Goal: Task Accomplishment & Management: Manage account settings

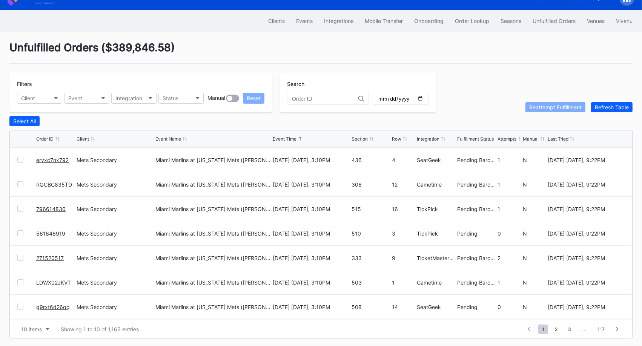
scroll to position [73, 0]
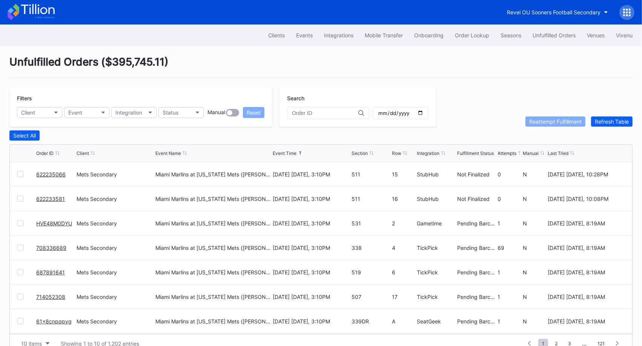
scroll to position [14, 0]
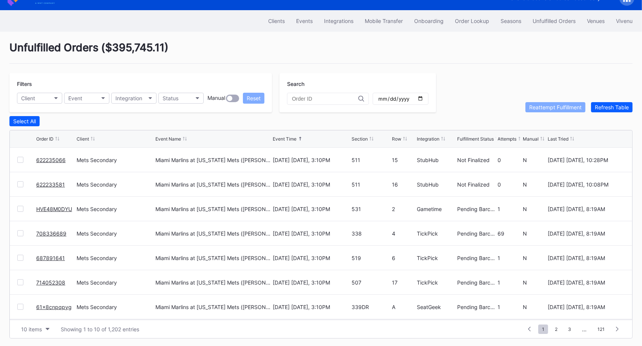
click at [53, 231] on link "708336689" at bounding box center [51, 234] width 30 height 6
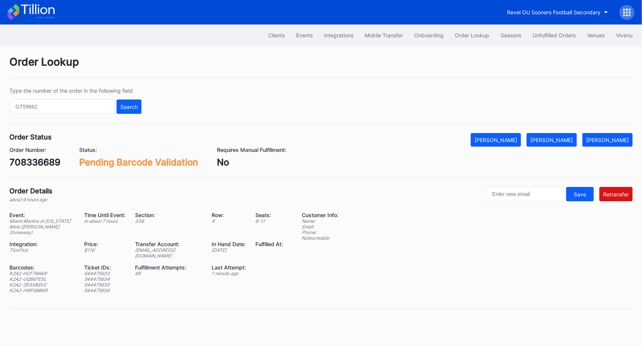
click at [37, 162] on div "708336689" at bounding box center [34, 162] width 51 height 11
copy div "708336689"
click at [178, 249] on div "ed-8180259@eventdynamic.com" at bounding box center [168, 253] width 67 height 11
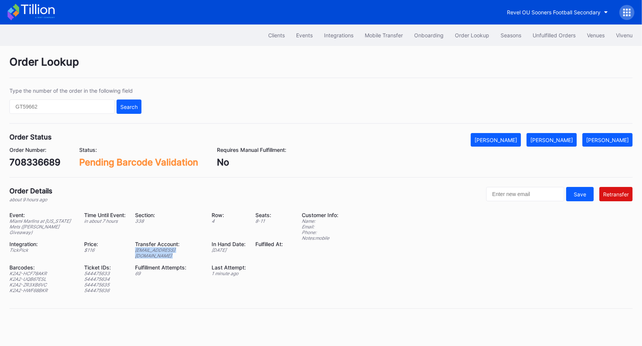
click at [178, 249] on div "ed-8180259@eventdynamic.com" at bounding box center [168, 253] width 67 height 11
copy div "ed-8180259@eventdynamic.com"
click at [47, 158] on div "708336689" at bounding box center [34, 162] width 51 height 11
copy div "708336689"
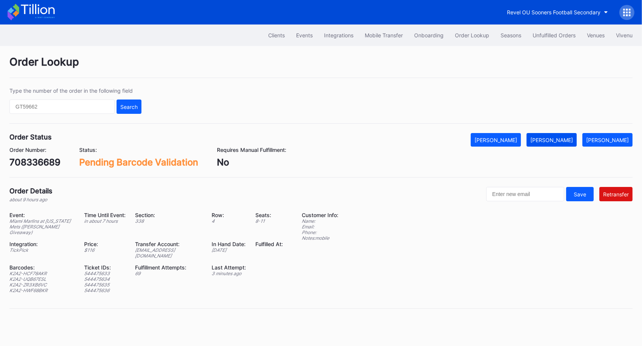
click at [566, 142] on div "[PERSON_NAME]" at bounding box center [552, 140] width 43 height 6
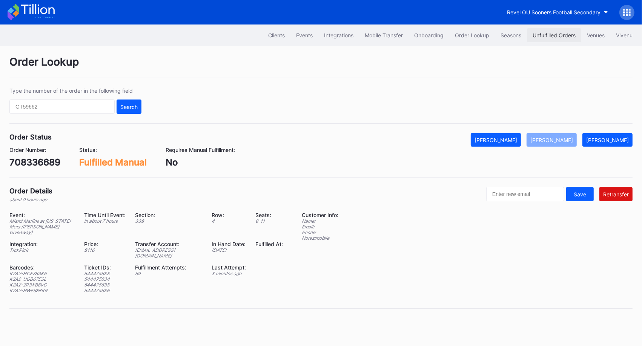
click at [548, 36] on div "Unfulfilled Orders" at bounding box center [554, 35] width 43 height 6
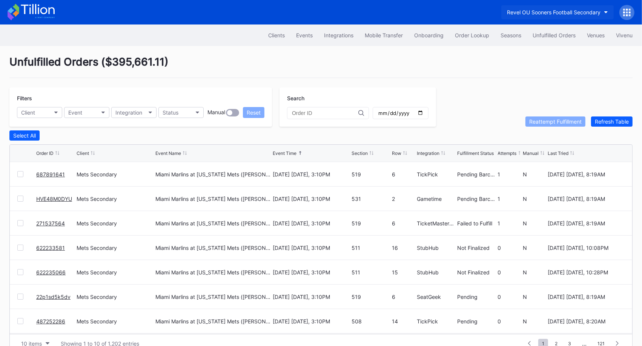
click at [570, 18] on button "Revel OU Sooners Football Secondary" at bounding box center [558, 12] width 112 height 14
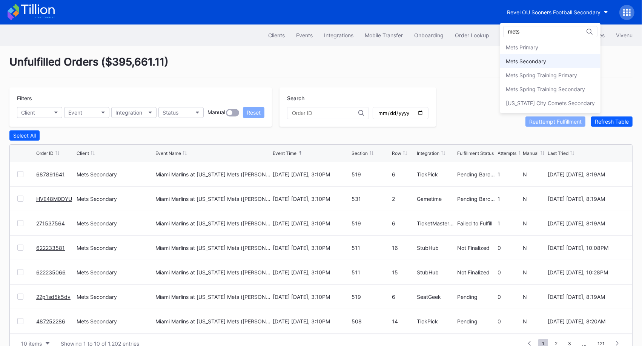
type input "mets"
click at [553, 56] on div "Mets Secondary" at bounding box center [550, 61] width 100 height 14
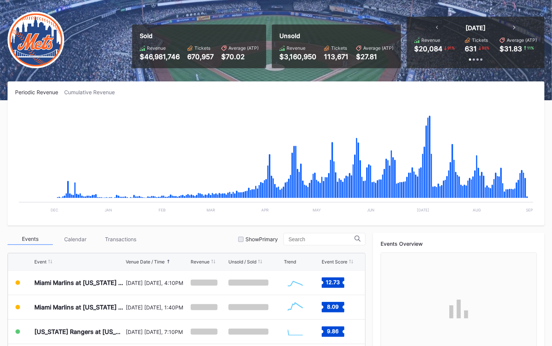
scroll to position [43, 0]
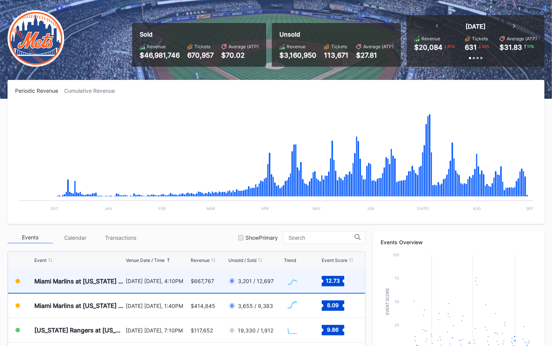
click at [156, 284] on div "August 30 Saturday, 4:10PM" at bounding box center [157, 281] width 63 height 24
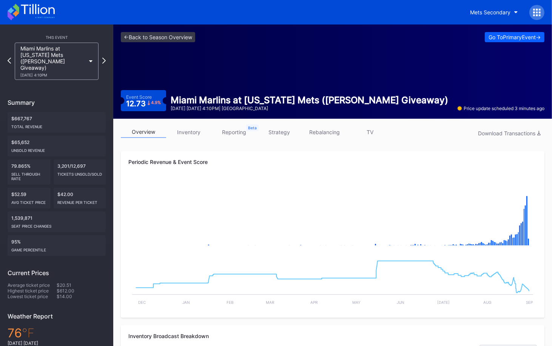
click at [192, 135] on link "inventory" at bounding box center [188, 132] width 45 height 12
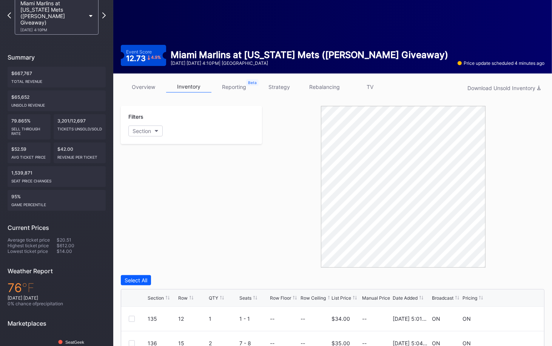
scroll to position [46, 0]
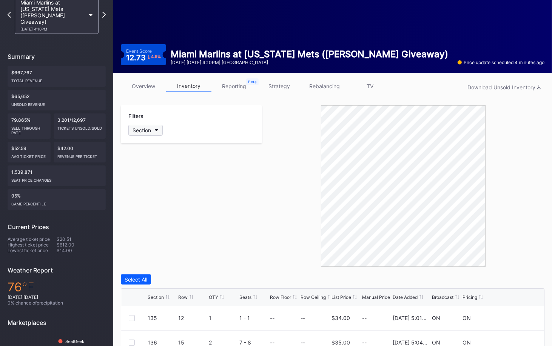
click at [151, 134] on button "Section" at bounding box center [145, 130] width 34 height 11
type input "502"
click at [141, 173] on div "502" at bounding box center [172, 172] width 88 height 14
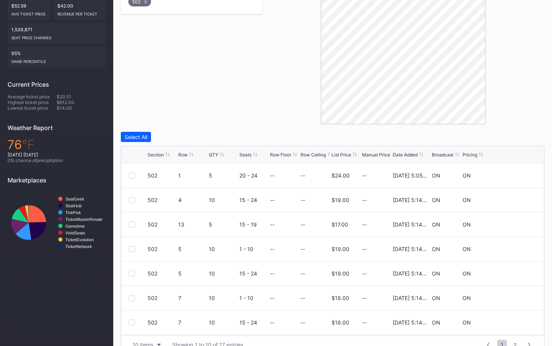
scroll to position [191, 0]
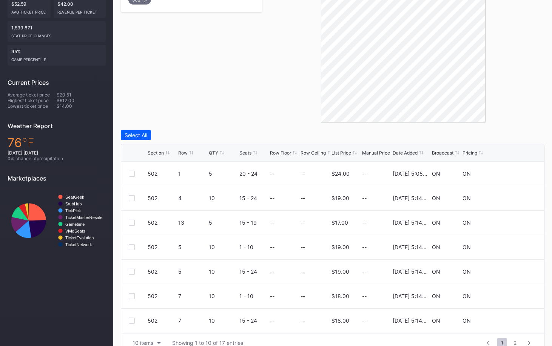
click at [180, 152] on div "Row" at bounding box center [182, 153] width 9 height 6
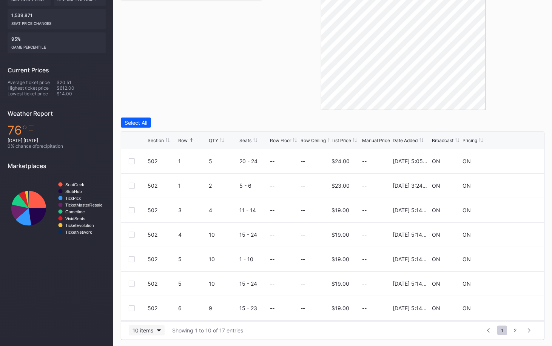
click at [151, 329] on div "10 items" at bounding box center [142, 331] width 21 height 6
click at [153, 288] on div "50 items" at bounding box center [147, 283] width 36 height 14
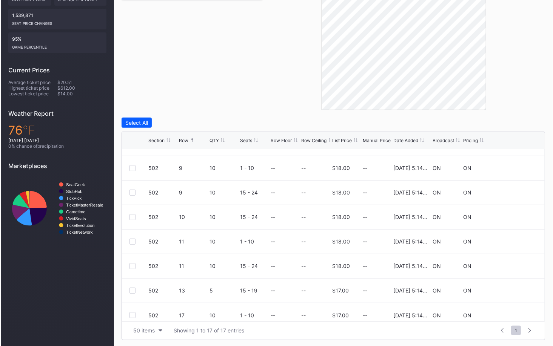
scroll to position [245, 0]
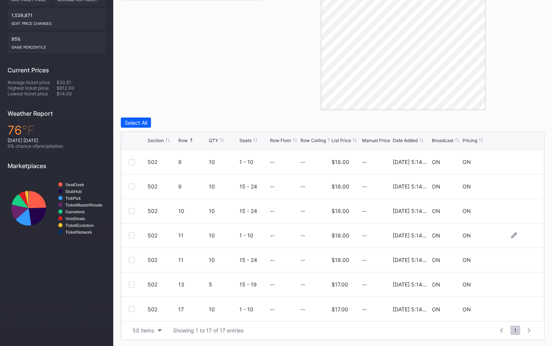
click at [132, 234] on div at bounding box center [132, 236] width 6 height 6
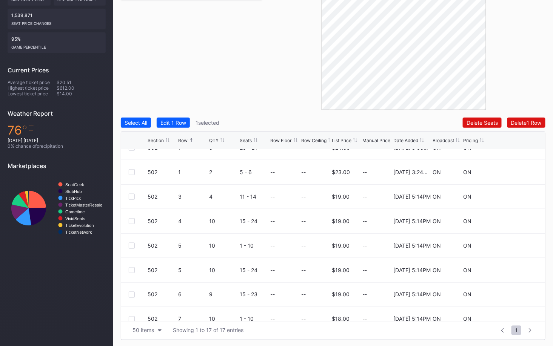
scroll to position [0, 0]
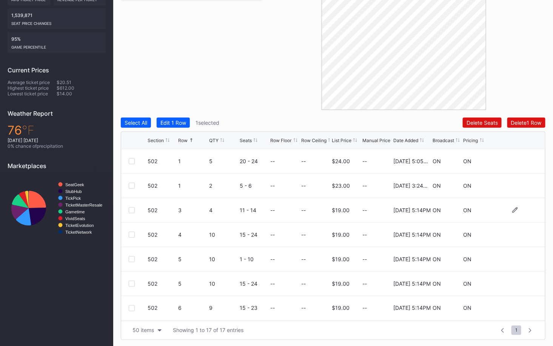
click at [133, 212] on div at bounding box center [132, 211] width 6 height 6
click at [132, 259] on div at bounding box center [132, 260] width 6 height 6
click at [512, 118] on button "Delete 3 Rows" at bounding box center [525, 123] width 42 height 10
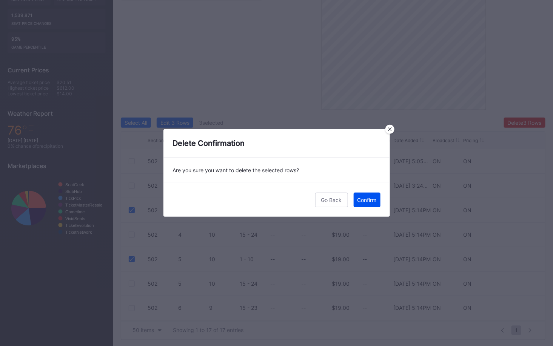
click at [371, 201] on div "Confirm" at bounding box center [366, 200] width 19 height 6
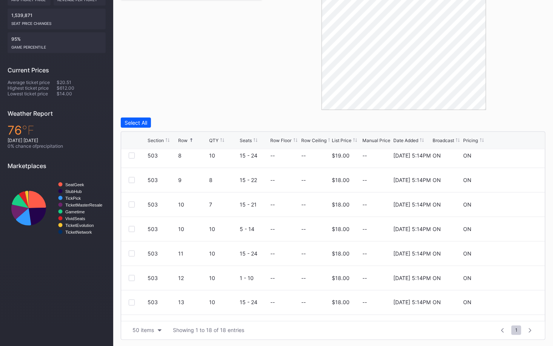
scroll to position [179, 0]
click at [126, 202] on div "503 10 10 5 - 14 -- -- $18.00 -- 2/18/2025 5:14PM ON ON" at bounding box center [333, 203] width 424 height 25
click at [132, 201] on div at bounding box center [132, 203] width 6 height 6
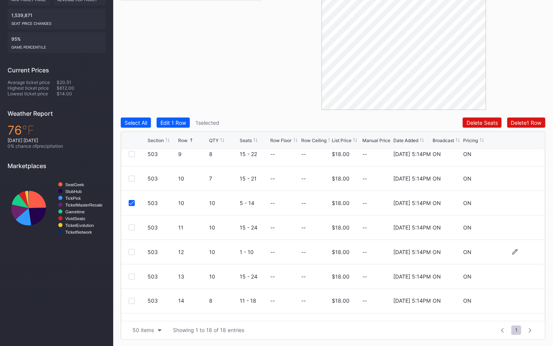
click at [131, 251] on div at bounding box center [132, 252] width 6 height 6
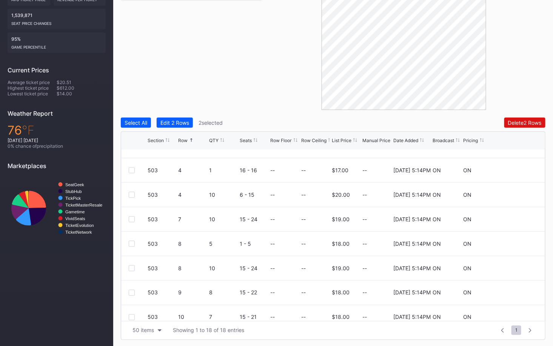
scroll to position [26, 0]
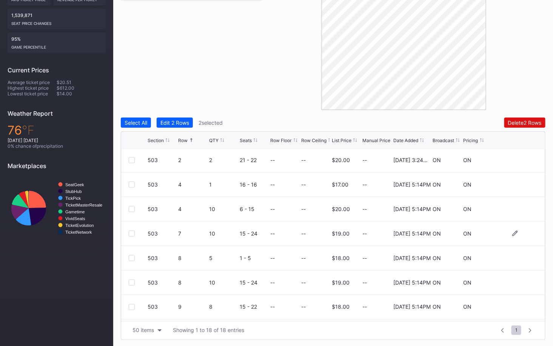
click at [131, 231] on div at bounding box center [132, 234] width 6 height 6
click at [521, 120] on div "Delete 3 Rows" at bounding box center [525, 123] width 34 height 6
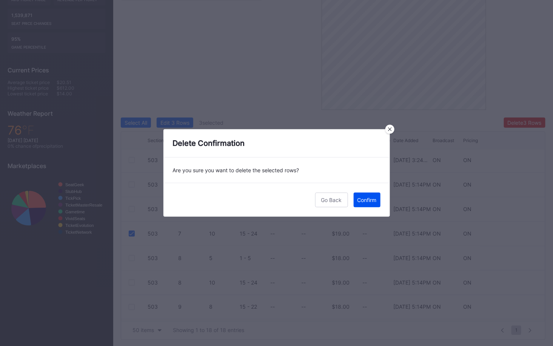
click at [365, 198] on div "Confirm" at bounding box center [366, 200] width 19 height 6
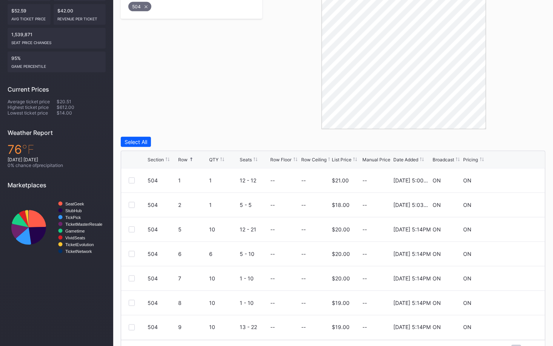
scroll to position [203, 0]
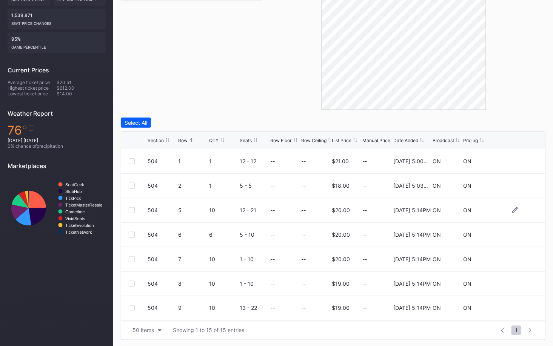
click at [132, 208] on div at bounding box center [132, 211] width 6 height 6
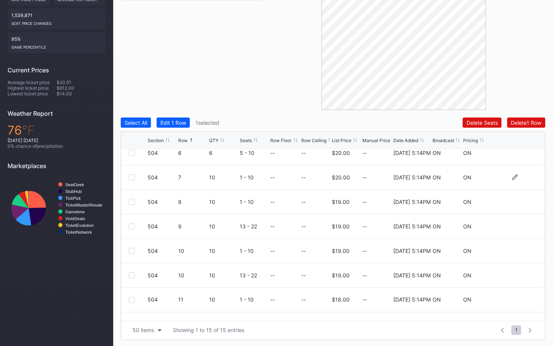
scroll to position [92, 0]
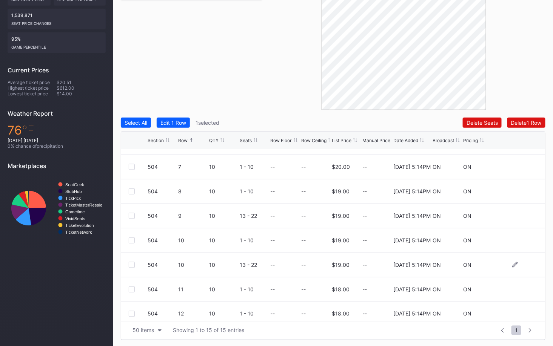
click at [131, 265] on div at bounding box center [132, 265] width 6 height 6
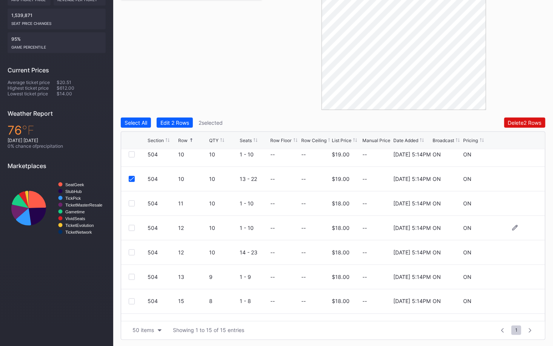
click at [130, 226] on div at bounding box center [132, 228] width 6 height 6
click at [528, 123] on div "Delete 3 Rows" at bounding box center [525, 123] width 34 height 6
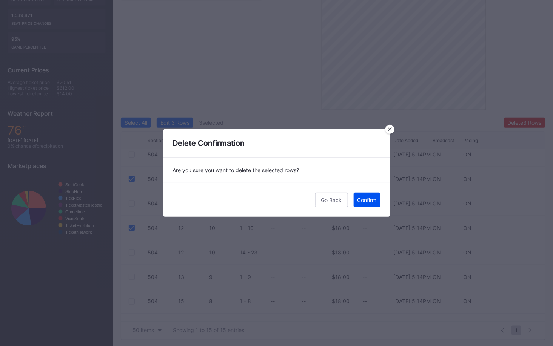
click at [372, 201] on div "Confirm" at bounding box center [366, 200] width 19 height 6
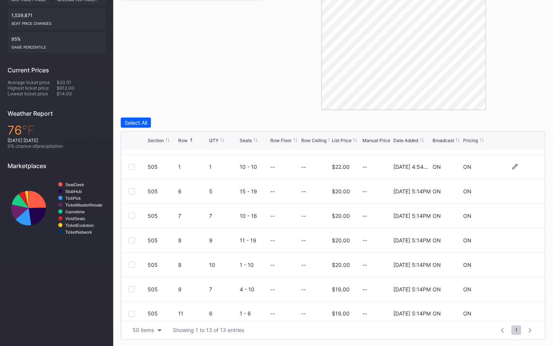
scroll to position [19, 0]
click at [130, 239] on div at bounding box center [132, 240] width 6 height 6
click at [131, 239] on icon at bounding box center [131, 241] width 5 height 4
click at [134, 263] on div at bounding box center [132, 265] width 6 height 6
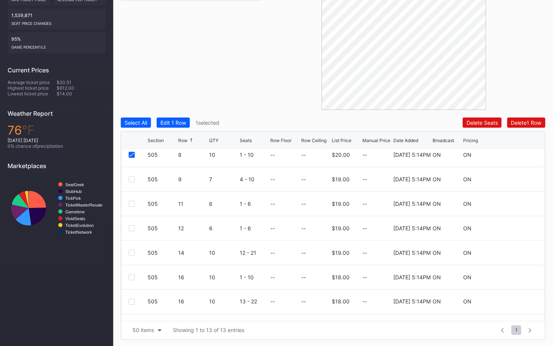
scroll to position [142, 0]
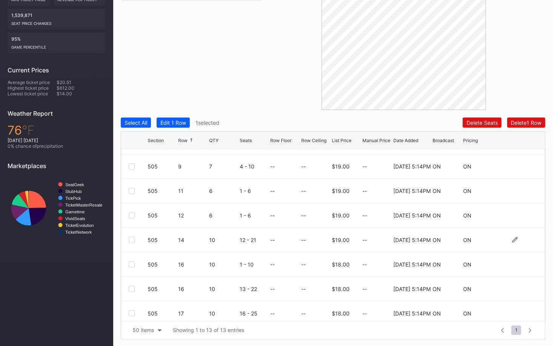
click at [131, 239] on div at bounding box center [132, 240] width 6 height 6
click at [132, 290] on div at bounding box center [132, 289] width 6 height 6
click at [519, 124] on div "Delete 3 Rows" at bounding box center [525, 123] width 34 height 6
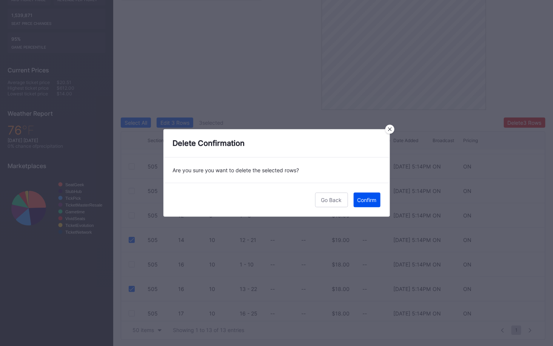
click at [379, 198] on button "Confirm" at bounding box center [367, 200] width 27 height 15
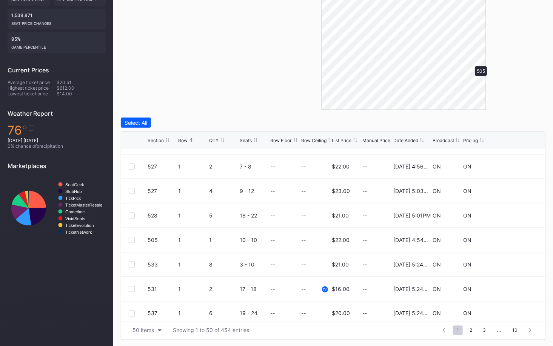
scroll to position [0, 0]
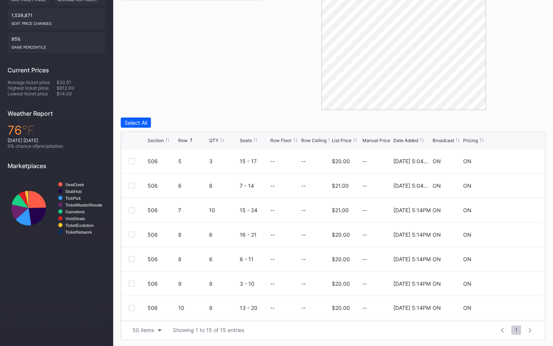
click at [285, 91] on div at bounding box center [403, 29] width 283 height 162
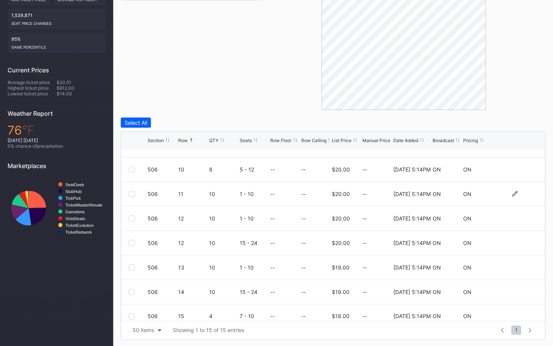
scroll to position [164, 0]
click at [129, 193] on div at bounding box center [132, 194] width 6 height 6
click at [133, 240] on div at bounding box center [132, 243] width 6 height 6
click at [522, 122] on div "Delete 2 Rows" at bounding box center [525, 123] width 34 height 6
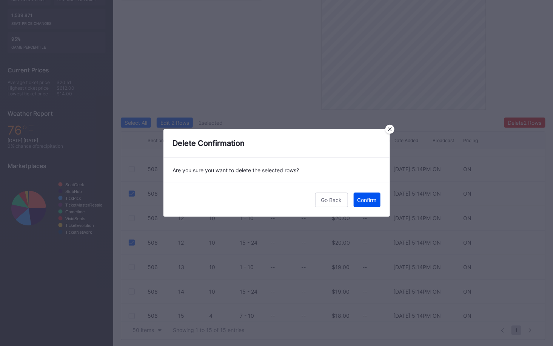
click at [367, 201] on div "Confirm" at bounding box center [366, 200] width 19 height 6
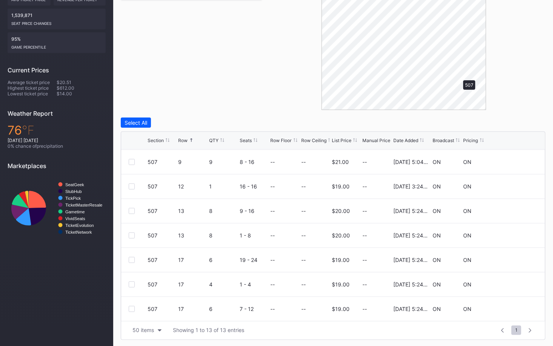
scroll to position [0, 0]
click at [130, 282] on div at bounding box center [132, 284] width 6 height 6
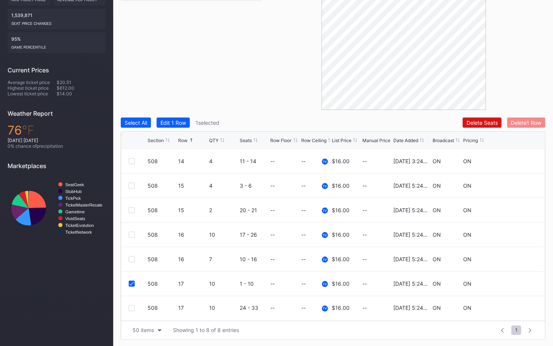
click at [532, 123] on div "Delete 1 Row" at bounding box center [526, 123] width 31 height 6
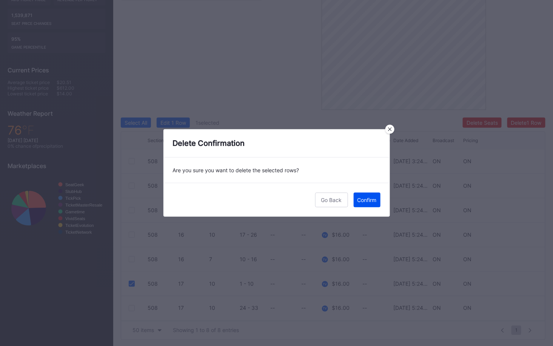
click at [371, 197] on div "Confirm" at bounding box center [366, 200] width 19 height 6
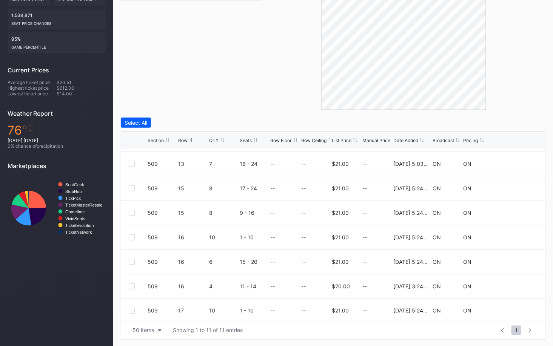
scroll to position [97, 0]
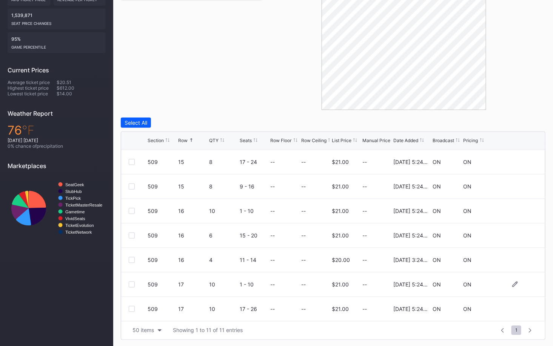
click at [130, 283] on div at bounding box center [132, 285] width 6 height 6
click at [515, 123] on div "Delete 1 Row" at bounding box center [526, 123] width 31 height 6
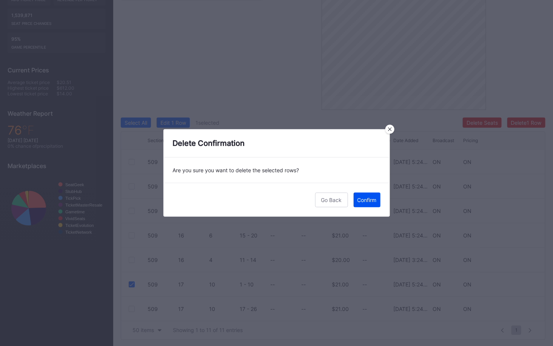
click at [366, 202] on div "Confirm" at bounding box center [366, 200] width 19 height 6
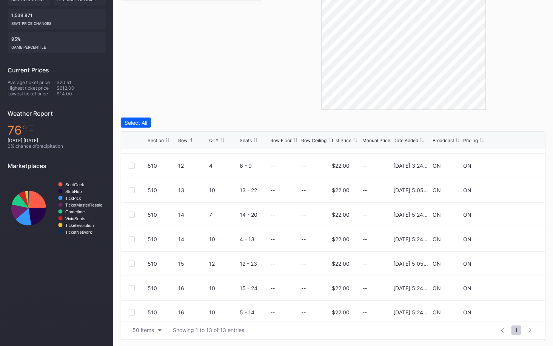
scroll to position [95, 0]
click at [131, 237] on div at bounding box center [132, 238] width 6 height 6
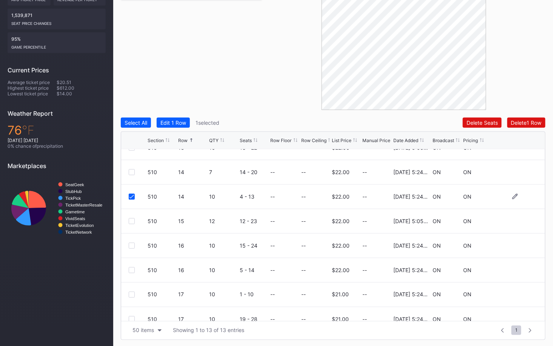
scroll to position [141, 0]
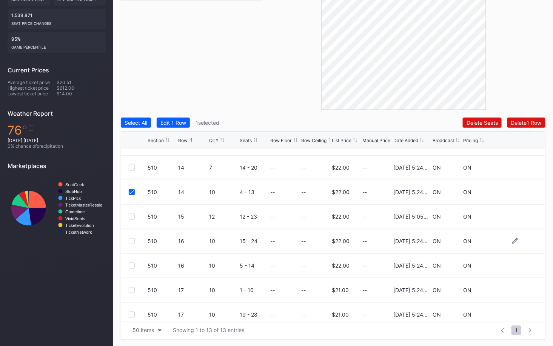
click at [133, 240] on div at bounding box center [132, 242] width 6 height 6
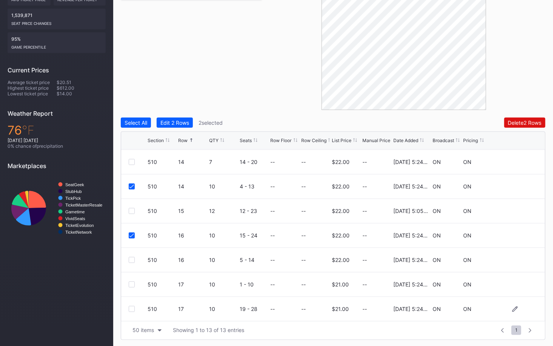
click at [132, 306] on div at bounding box center [132, 309] width 6 height 6
click at [521, 122] on div "Delete 3 Rows" at bounding box center [525, 123] width 34 height 6
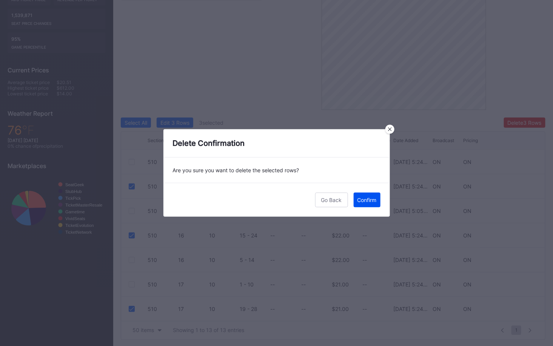
click at [370, 200] on div "Confirm" at bounding box center [366, 200] width 19 height 6
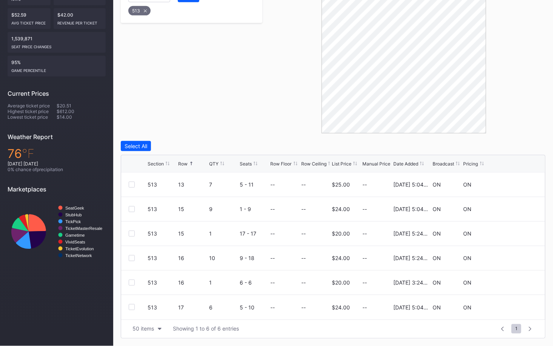
scroll to position [178, 0]
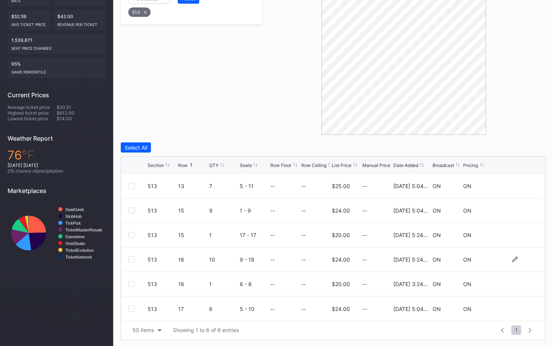
click at [130, 263] on div "513 16 10 9 - 18 -- -- $24.00 -- 2/14/2025 5:24PM ON ON" at bounding box center [333, 260] width 424 height 25
click at [136, 255] on div "513 16 10 9 - 18 -- -- $24.00 -- 2/14/2025 5:24PM ON ON" at bounding box center [333, 260] width 424 height 25
click at [131, 260] on div at bounding box center [132, 260] width 6 height 6
click at [523, 147] on div "Delete 1 Row" at bounding box center [526, 148] width 31 height 6
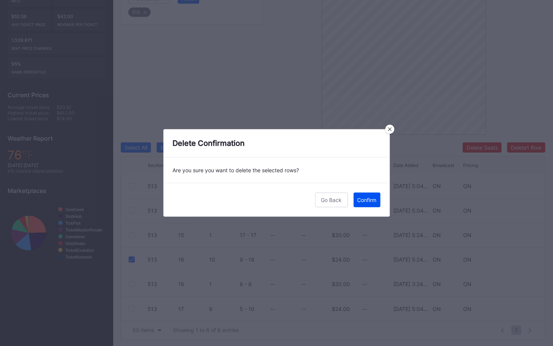
click at [372, 200] on div "Confirm" at bounding box center [366, 200] width 19 height 6
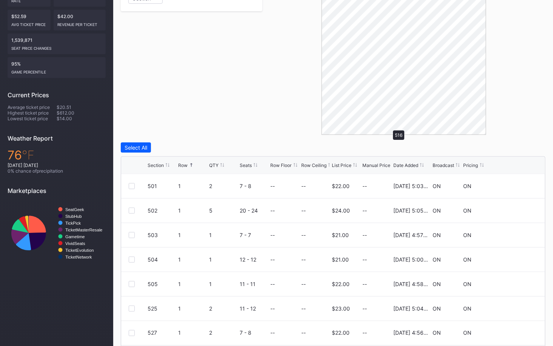
scroll to position [154, 0]
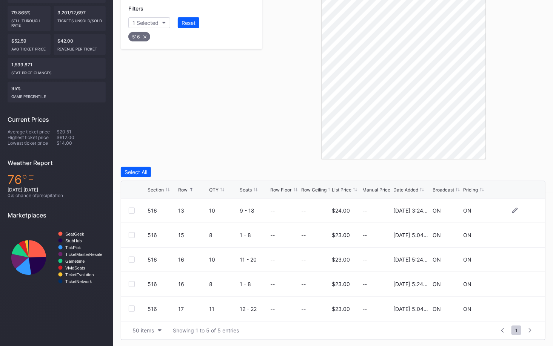
click at [132, 210] on div at bounding box center [132, 211] width 6 height 6
click at [532, 170] on div "Delete 1 Row" at bounding box center [526, 172] width 31 height 6
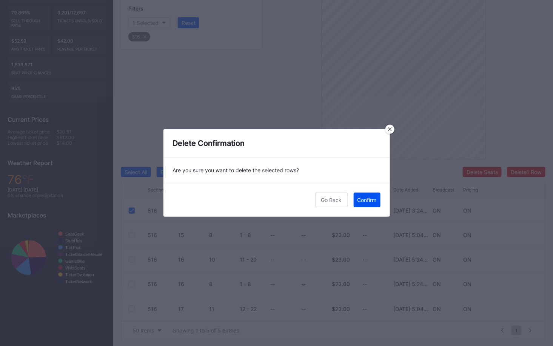
click at [360, 205] on button "Confirm" at bounding box center [367, 200] width 27 height 15
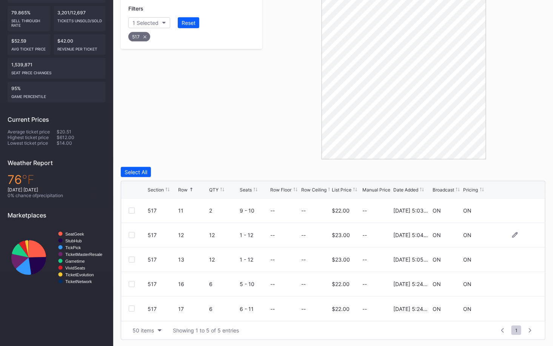
click at [132, 232] on div at bounding box center [132, 235] width 6 height 6
click at [528, 174] on div "Delete 1 Row" at bounding box center [526, 172] width 31 height 6
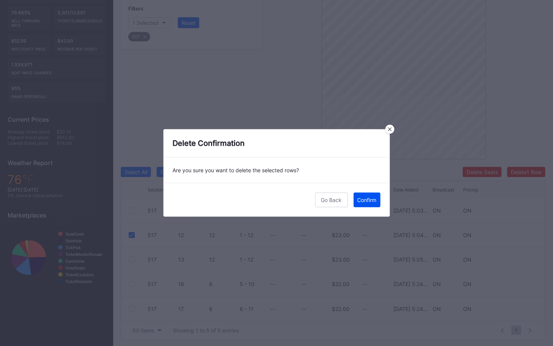
click at [371, 204] on button "Confirm" at bounding box center [367, 200] width 27 height 15
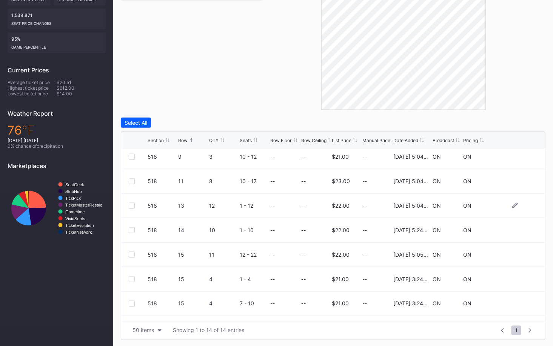
scroll to position [65, 0]
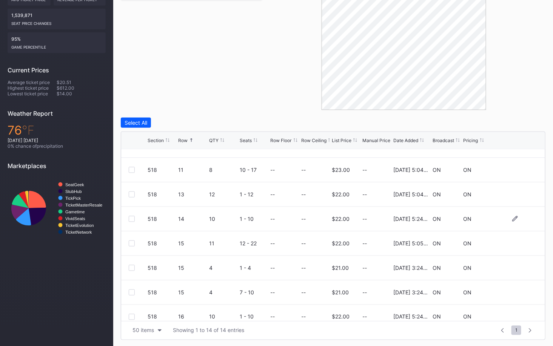
click at [129, 221] on div "518 14 10 1 - 10 -- -- $22.00 -- 2/14/2025 5:24PM ON ON" at bounding box center [333, 219] width 424 height 25
click at [129, 221] on div at bounding box center [132, 219] width 6 height 6
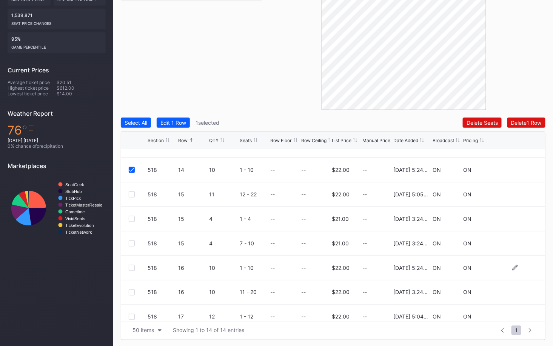
scroll to position [115, 0]
click at [132, 294] on div "518 16 10 11 - 20 -- -- $22.00 -- 4/22/2025 3:24PM ON ON" at bounding box center [333, 292] width 424 height 25
click at [132, 291] on div at bounding box center [132, 292] width 6 height 6
click at [518, 122] on div "Delete 2 Rows" at bounding box center [525, 123] width 34 height 6
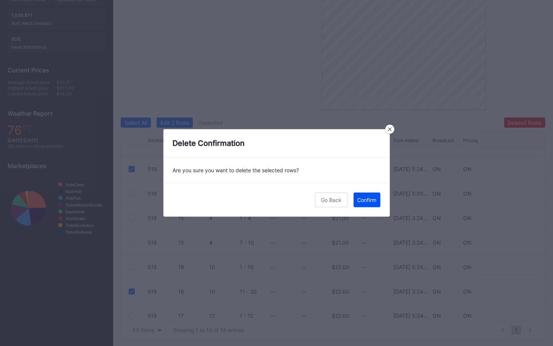
click at [370, 198] on div "Confirm" at bounding box center [366, 200] width 19 height 6
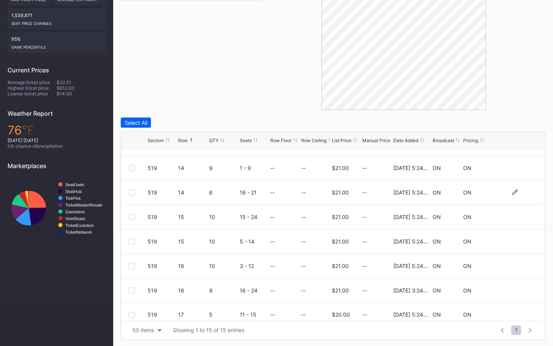
scroll to position [142, 0]
click at [131, 239] on div at bounding box center [132, 241] width 6 height 6
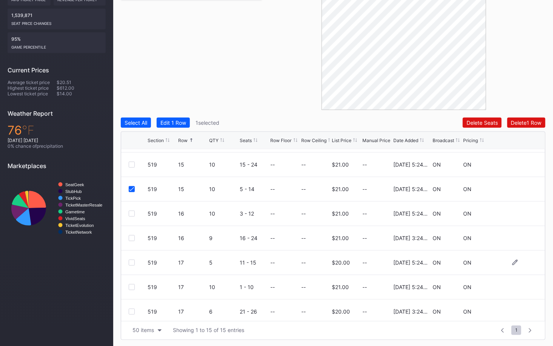
scroll to position [195, 0]
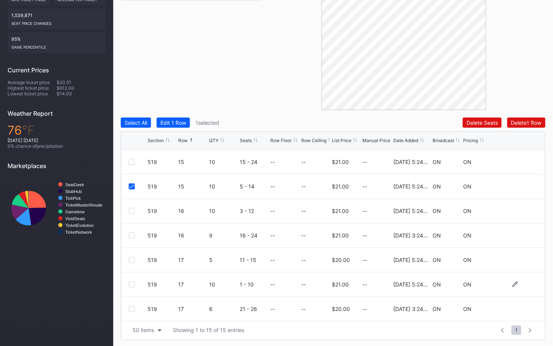
click at [132, 283] on div at bounding box center [132, 285] width 6 height 6
click at [515, 121] on div "Delete 2 Rows" at bounding box center [525, 123] width 34 height 6
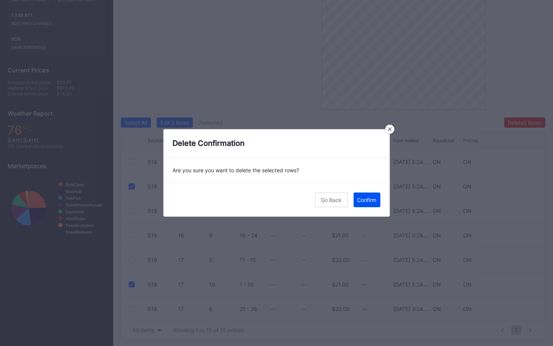
click at [370, 200] on div "Confirm" at bounding box center [366, 200] width 19 height 6
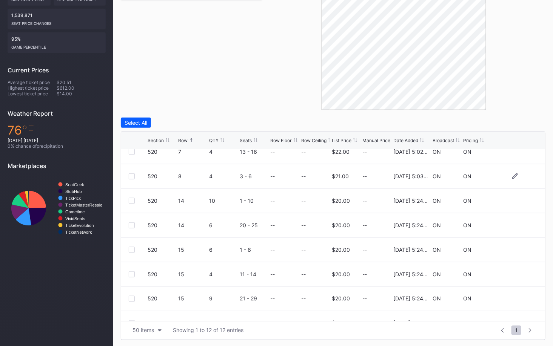
scroll to position [9, 0]
click at [130, 202] on div at bounding box center [132, 202] width 6 height 6
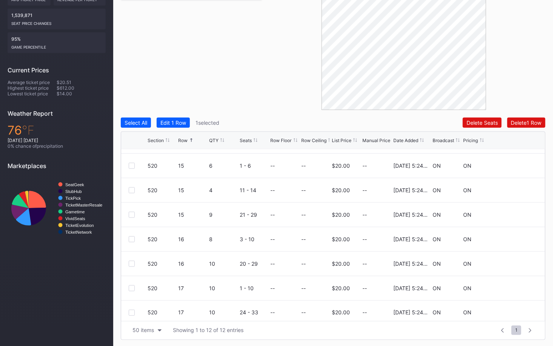
scroll to position [122, 0]
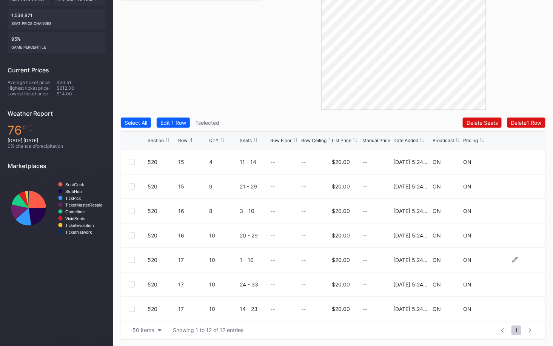
click at [132, 259] on div at bounding box center [132, 260] width 6 height 6
click at [130, 312] on div "520 17 10 14 - 23 -- -- $20.00 -- 2/14/2025 5:24PM ON ON" at bounding box center [333, 309] width 424 height 25
click at [132, 308] on div at bounding box center [132, 309] width 6 height 6
click at [515, 120] on div "Delete 3 Rows" at bounding box center [525, 123] width 34 height 6
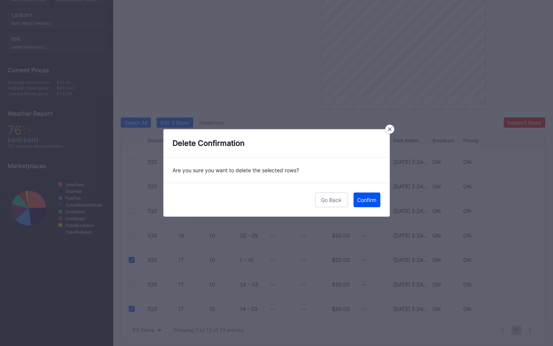
click at [365, 200] on div "Confirm" at bounding box center [366, 200] width 19 height 6
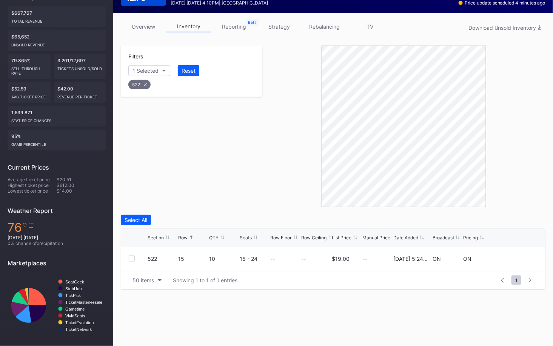
scroll to position [100, 0]
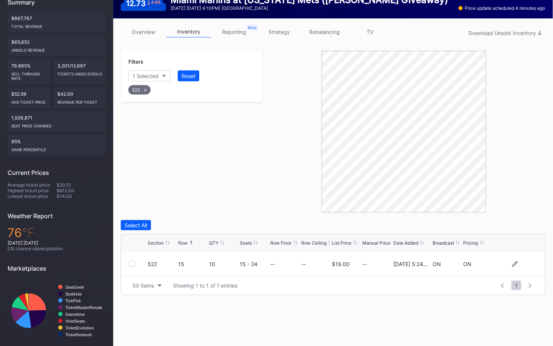
click at [132, 265] on div at bounding box center [132, 264] width 6 height 6
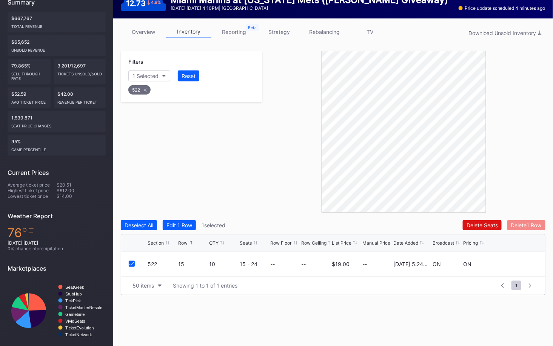
click at [531, 220] on button "Delete 1 Row" at bounding box center [526, 225] width 38 height 10
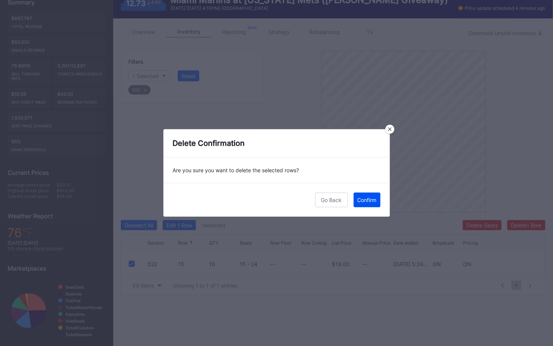
click at [362, 199] on div "Confirm" at bounding box center [366, 200] width 19 height 6
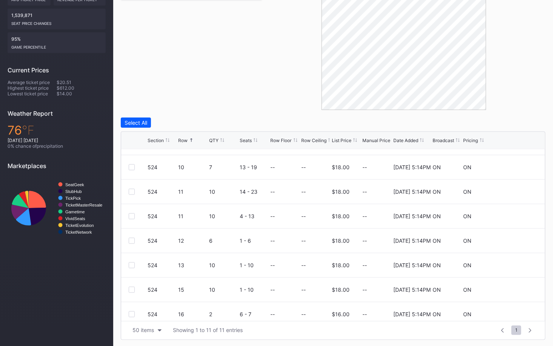
scroll to position [97, 0]
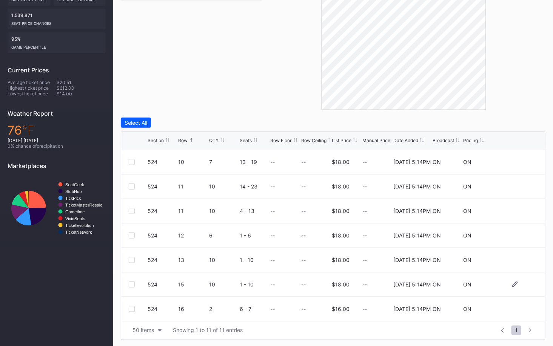
click at [132, 283] on div at bounding box center [132, 285] width 6 height 6
click at [526, 121] on div "Delete 1 Row" at bounding box center [526, 123] width 31 height 6
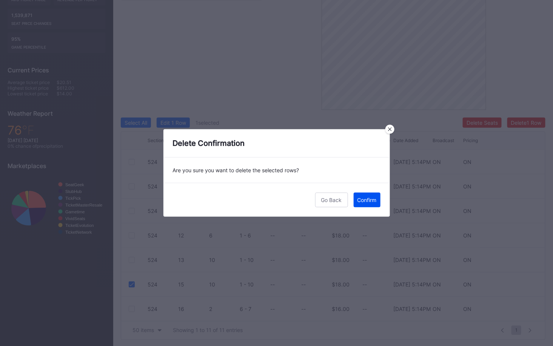
click at [361, 199] on div "Confirm" at bounding box center [366, 200] width 19 height 6
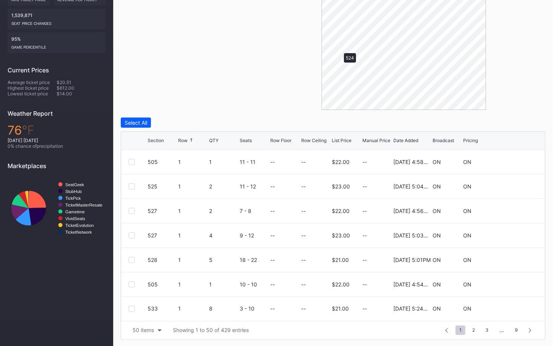
scroll to position [0, 0]
click at [248, 96] on div "Filters 1 Selected Reset 528" at bounding box center [192, 29] width 142 height 162
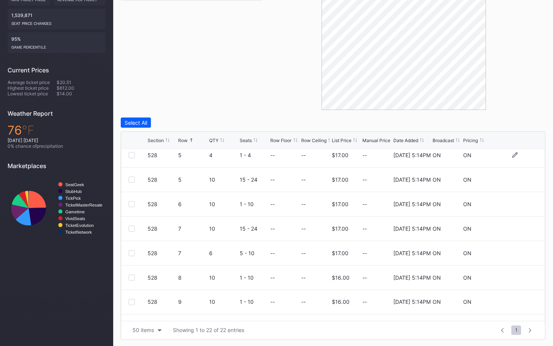
scroll to position [154, 0]
click at [132, 201] on div at bounding box center [132, 204] width 6 height 6
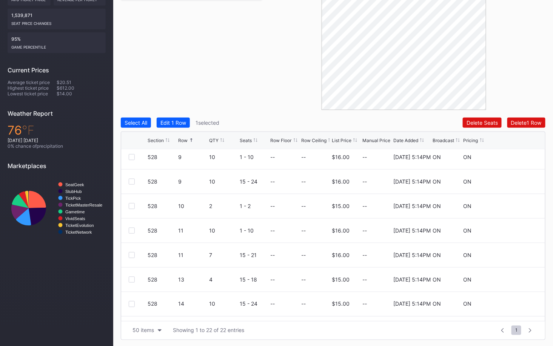
scroll to position [302, 0]
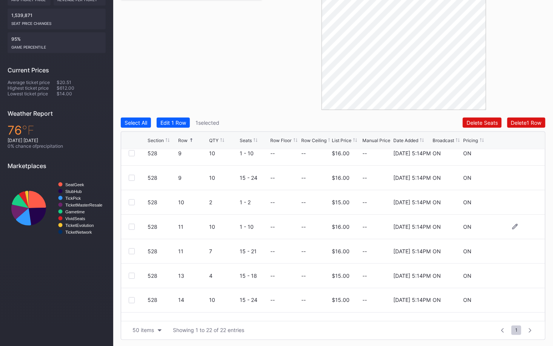
click at [131, 225] on div at bounding box center [132, 227] width 6 height 6
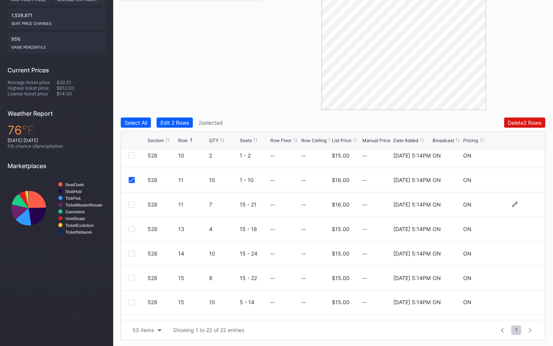
scroll to position [367, 0]
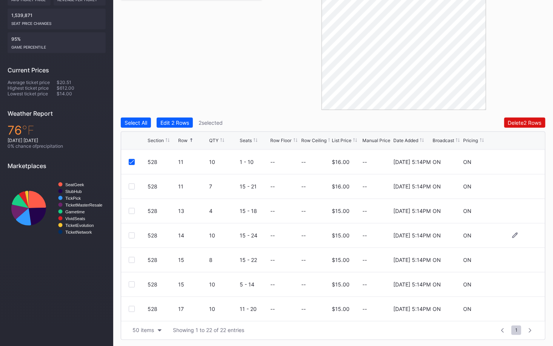
click at [132, 234] on div at bounding box center [132, 236] width 6 height 6
click at [132, 283] on div at bounding box center [132, 285] width 6 height 6
click at [132, 308] on div at bounding box center [132, 309] width 6 height 6
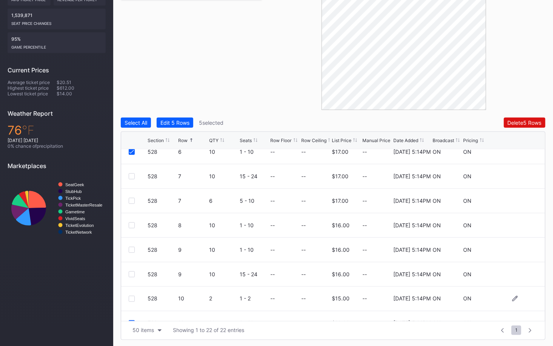
scroll to position [174, 0]
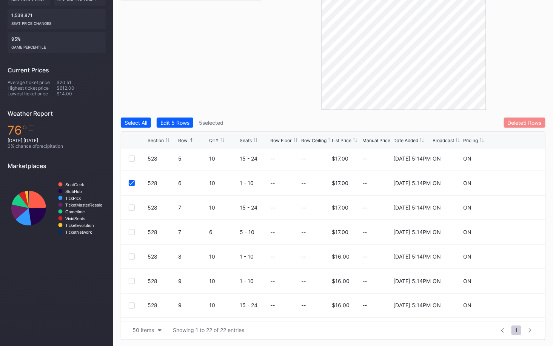
click at [523, 121] on div "Delete 5 Rows" at bounding box center [525, 123] width 34 height 6
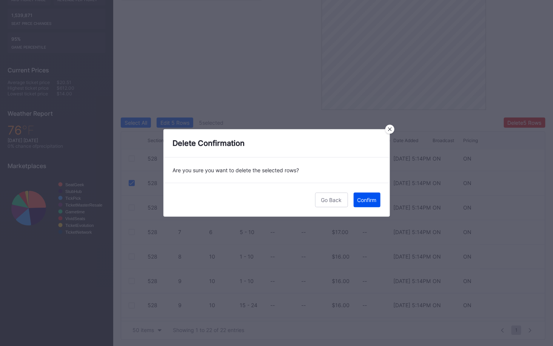
click at [369, 199] on div "Confirm" at bounding box center [366, 200] width 19 height 6
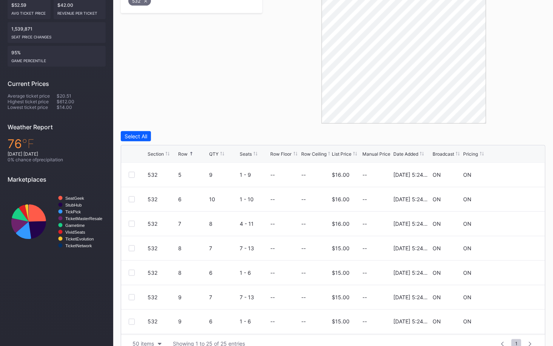
scroll to position [203, 0]
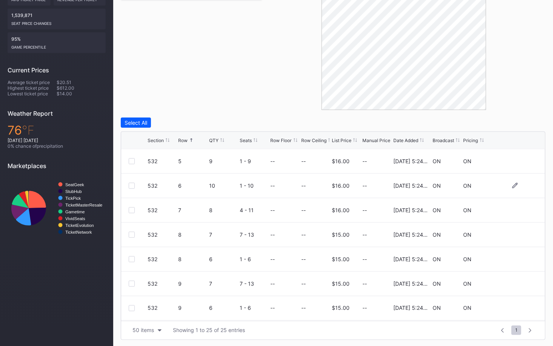
click at [132, 185] on div at bounding box center [132, 186] width 6 height 6
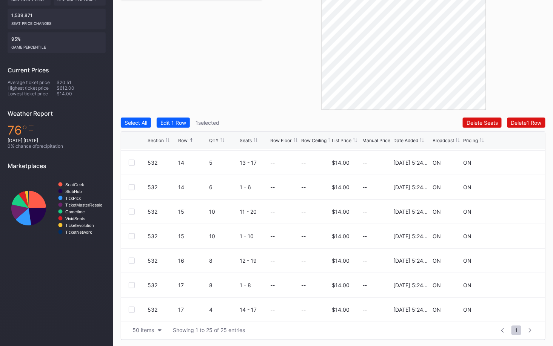
scroll to position [441, 0]
click at [132, 208] on div at bounding box center [132, 211] width 6 height 6
click at [523, 120] on div "Delete 2 Rows" at bounding box center [525, 123] width 34 height 6
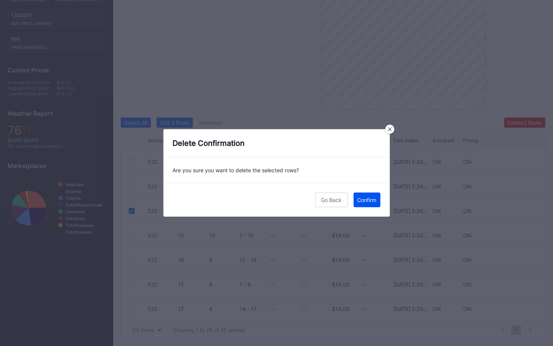
click at [367, 198] on div "Confirm" at bounding box center [366, 200] width 19 height 6
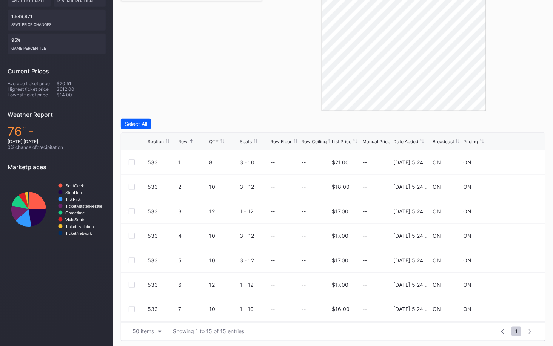
scroll to position [203, 0]
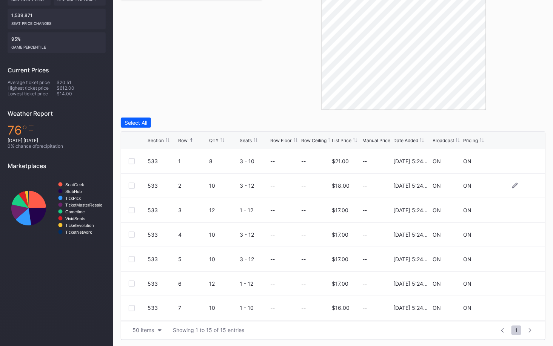
click at [132, 185] on div at bounding box center [132, 186] width 6 height 6
click at [130, 233] on div at bounding box center [132, 235] width 6 height 6
click at [133, 282] on div at bounding box center [132, 284] width 6 height 6
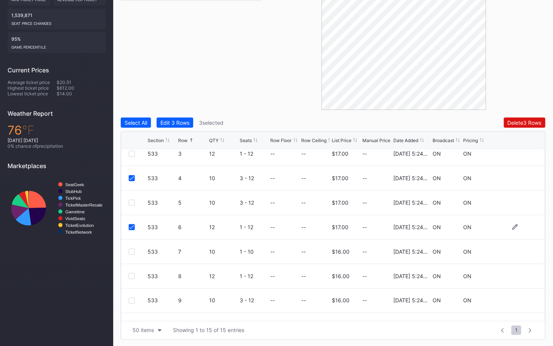
scroll to position [66, 0]
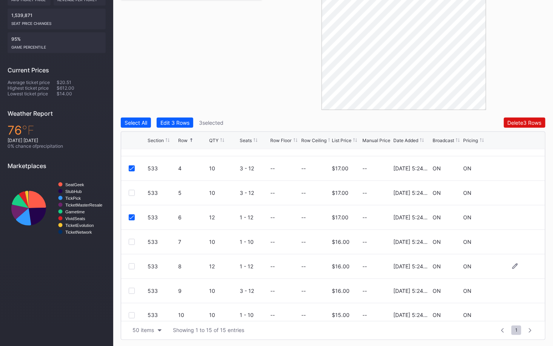
click at [131, 265] on div at bounding box center [132, 267] width 6 height 6
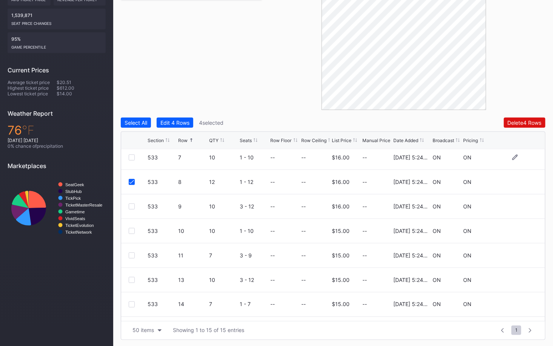
scroll to position [195, 0]
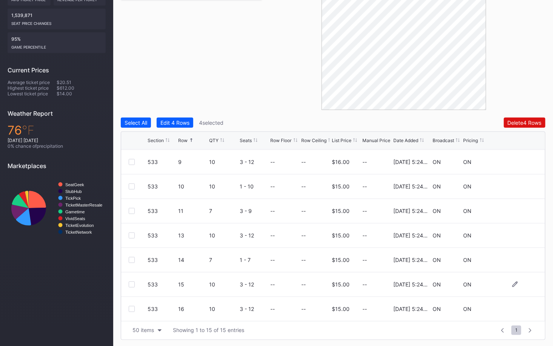
click at [130, 284] on div at bounding box center [132, 285] width 6 height 6
click at [524, 121] on div "Delete 5 Rows" at bounding box center [525, 123] width 34 height 6
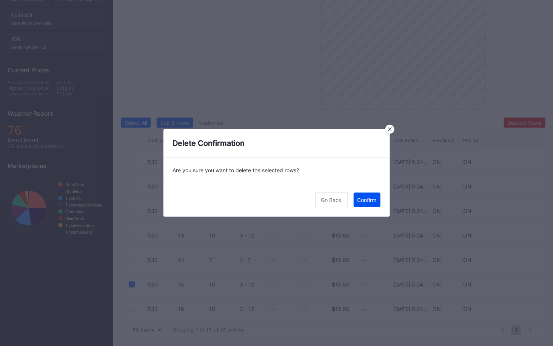
click at [365, 197] on div "Confirm" at bounding box center [366, 200] width 19 height 6
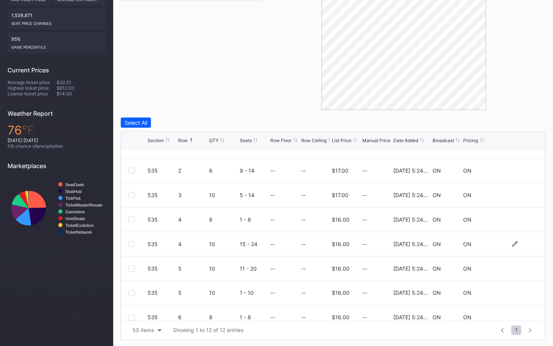
scroll to position [65, 0]
click at [131, 242] on div at bounding box center [132, 244] width 6 height 6
click at [523, 120] on div "Delete 1 Row" at bounding box center [526, 123] width 31 height 6
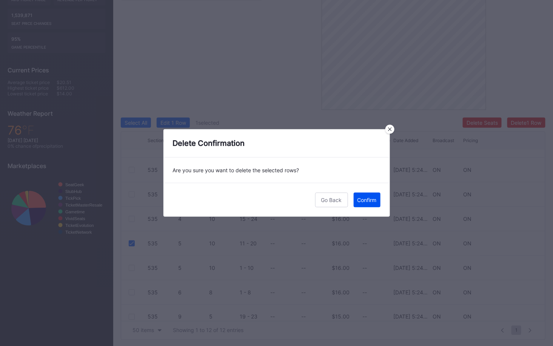
click at [361, 197] on div "Confirm" at bounding box center [366, 200] width 19 height 6
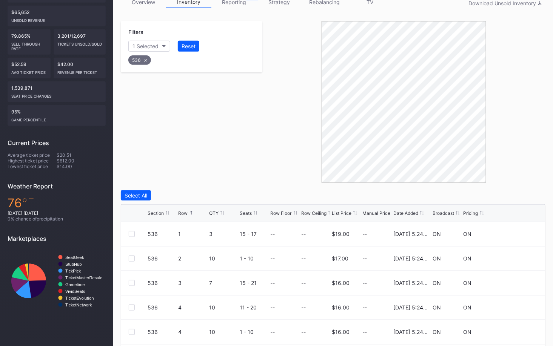
scroll to position [203, 0]
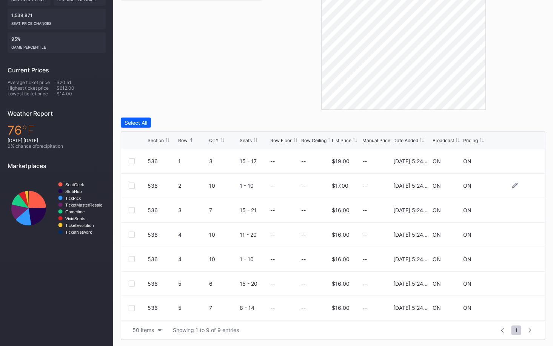
click at [132, 185] on div at bounding box center [132, 186] width 6 height 6
click at [131, 233] on div at bounding box center [132, 235] width 6 height 6
click at [529, 121] on div "Delete 2 Rows" at bounding box center [525, 123] width 34 height 6
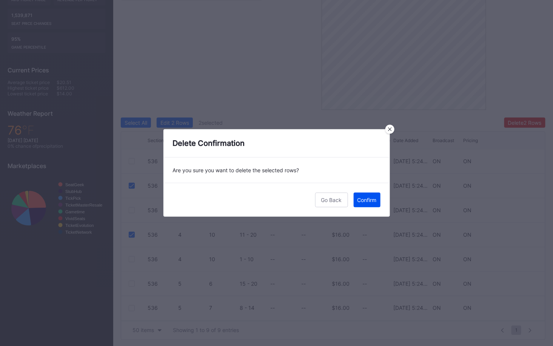
click at [363, 199] on div "Confirm" at bounding box center [366, 200] width 19 height 6
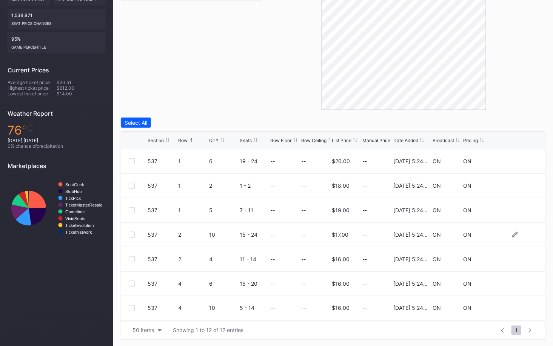
click at [130, 237] on div "537 2 10 15 - 24 -- -- $17.00 -- 2/14/2025 5:24PM ON ON" at bounding box center [333, 235] width 424 height 25
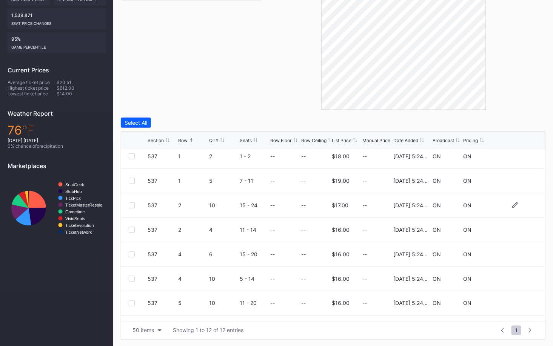
scroll to position [29, 0]
click at [130, 205] on div at bounding box center [132, 206] width 6 height 6
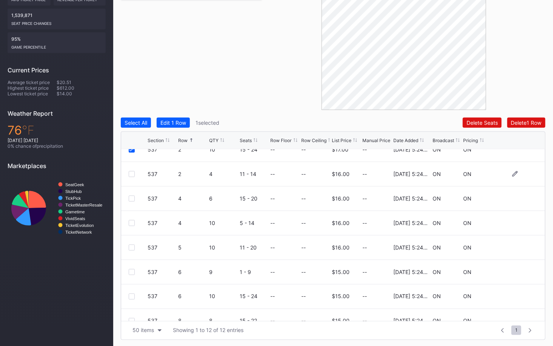
scroll to position [98, 0]
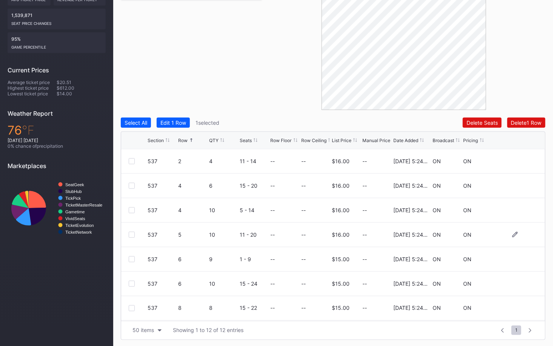
click at [131, 235] on div at bounding box center [132, 235] width 6 height 6
click at [131, 281] on div at bounding box center [132, 284] width 6 height 6
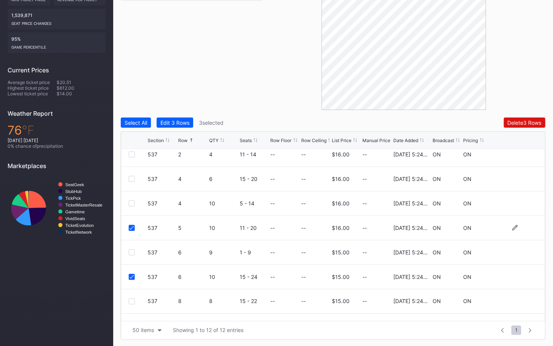
scroll to position [109, 0]
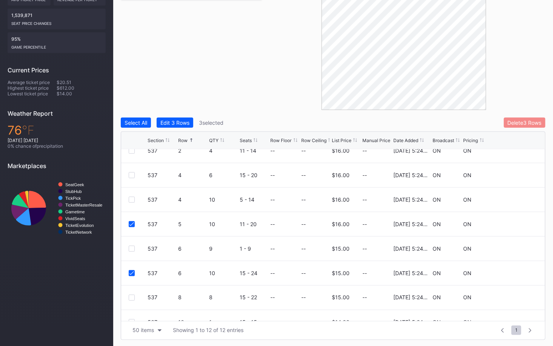
click at [514, 121] on div "Delete 3 Rows" at bounding box center [525, 123] width 34 height 6
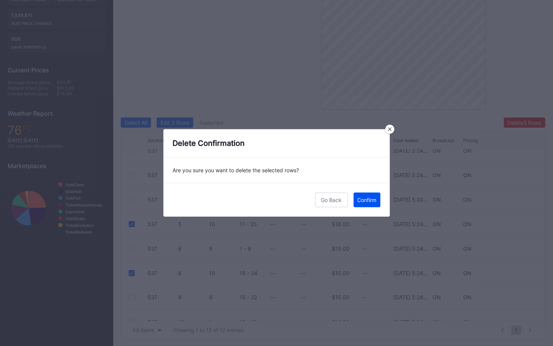
click at [372, 203] on button "Confirm" at bounding box center [367, 200] width 27 height 15
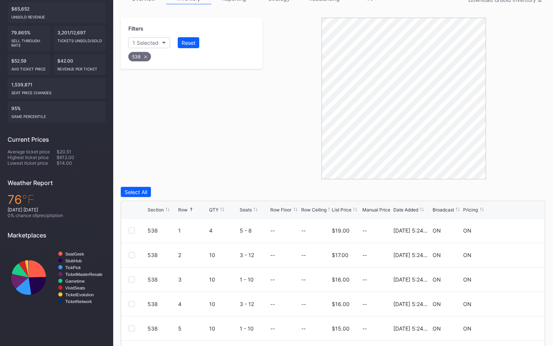
scroll to position [203, 0]
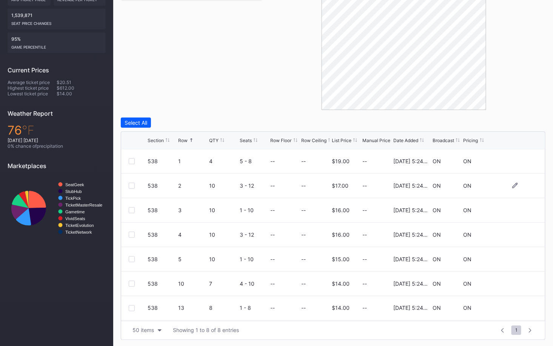
click at [134, 186] on div at bounding box center [132, 186] width 6 height 6
click at [528, 121] on div "Delete 1 Row" at bounding box center [526, 123] width 31 height 6
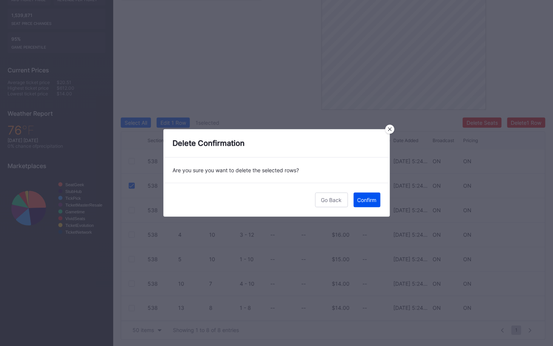
click at [367, 198] on div "Confirm" at bounding box center [366, 200] width 19 height 6
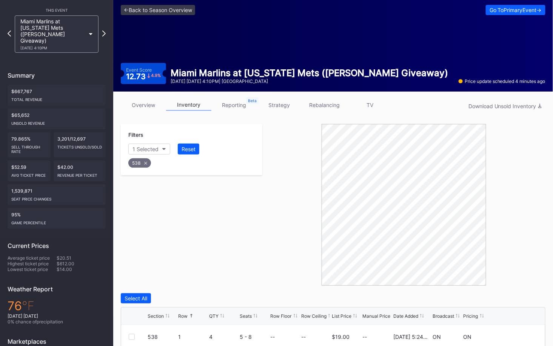
scroll to position [0, 0]
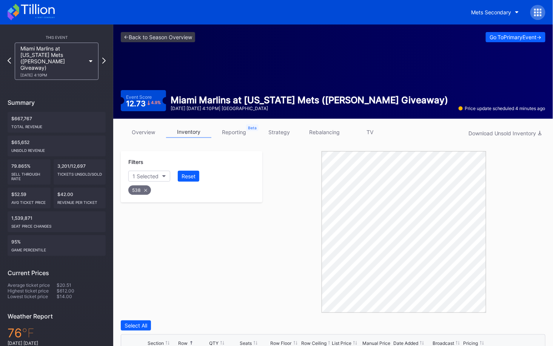
click at [542, 11] on div at bounding box center [537, 12] width 15 height 15
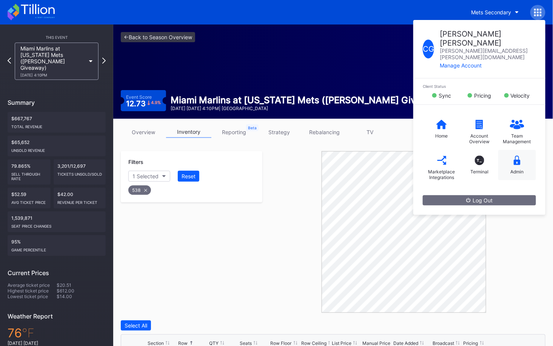
click at [512, 169] on div "Admin" at bounding box center [517, 172] width 13 height 6
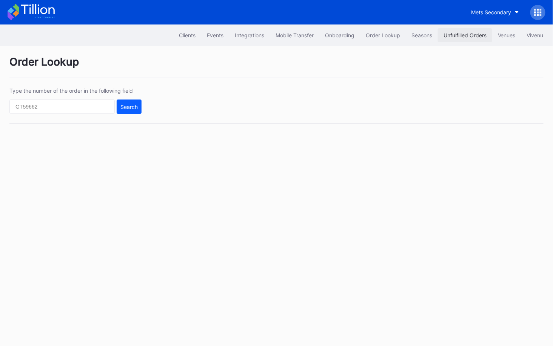
click at [449, 34] on div "Unfulfilled Orders" at bounding box center [464, 35] width 43 height 6
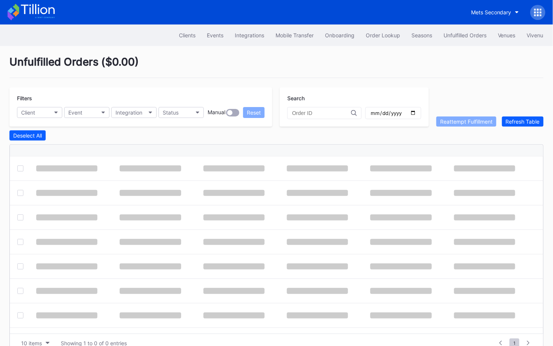
scroll to position [14, 0]
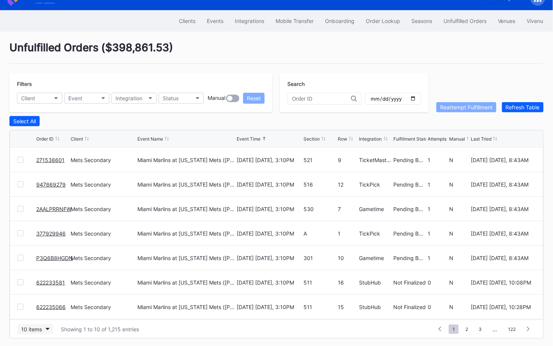
click at [40, 328] on div "10 items" at bounding box center [31, 329] width 21 height 6
click at [35, 286] on div "50 items" at bounding box center [35, 281] width 36 height 14
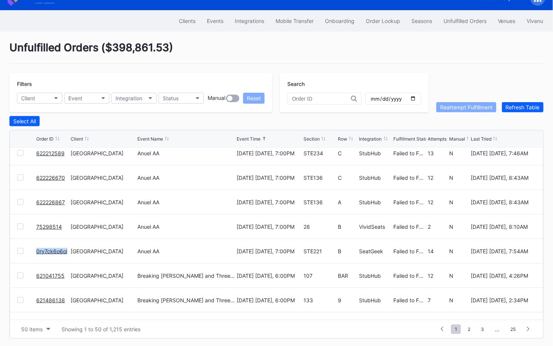
scroll to position [0, 0]
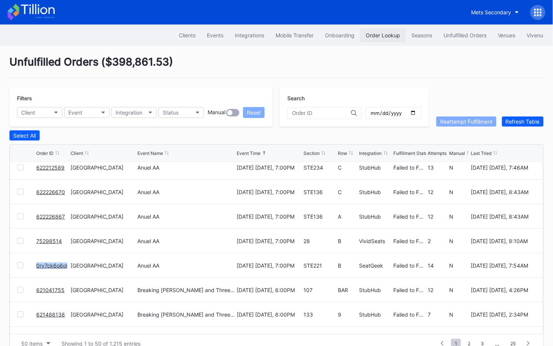
click at [388, 34] on div "Order Lookup" at bounding box center [383, 35] width 34 height 6
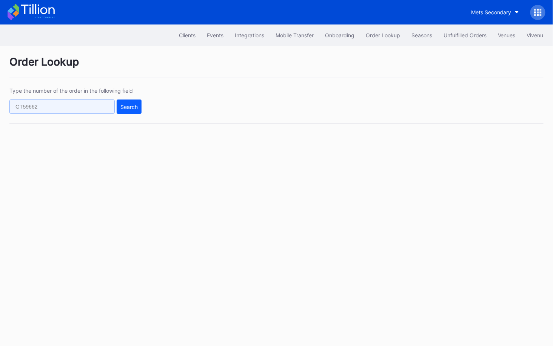
click at [72, 105] on input "text" at bounding box center [61, 107] width 105 height 14
paste input "622215664"
click at [127, 105] on div "Search" at bounding box center [128, 107] width 17 height 6
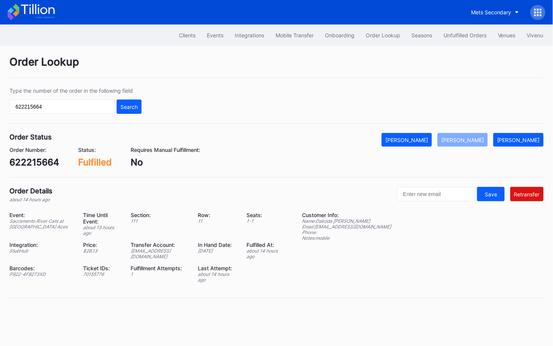
click at [46, 163] on div "622215664" at bounding box center [34, 162] width 50 height 11
copy div "622215664"
click at [89, 106] on input "622215664" at bounding box center [61, 107] width 105 height 14
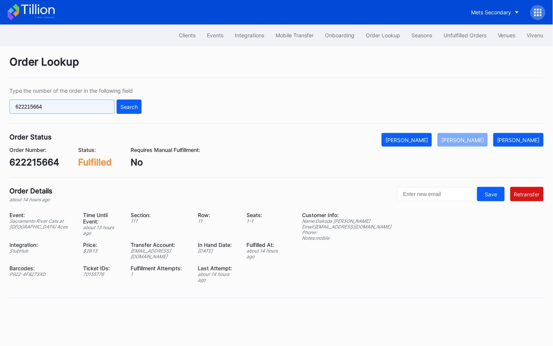
paste input "33581"
click at [128, 104] on div "Search" at bounding box center [128, 107] width 17 height 6
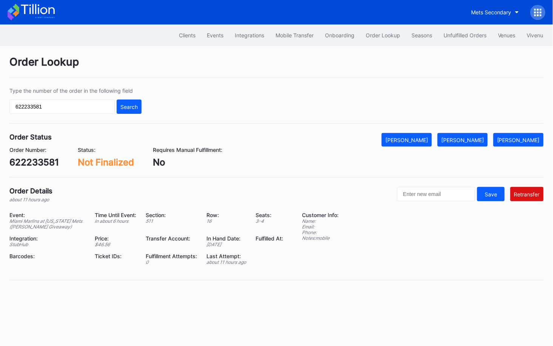
click at [428, 139] on div "[PERSON_NAME]" at bounding box center [406, 140] width 43 height 6
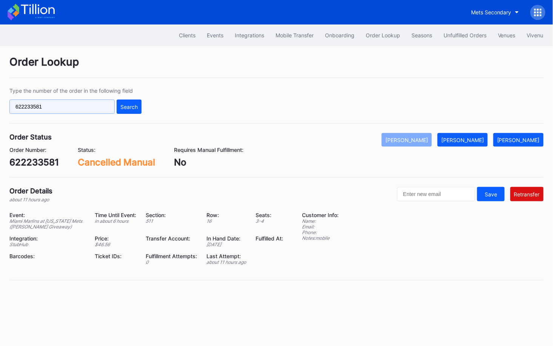
click at [94, 103] on input "622233581" at bounding box center [61, 107] width 105 height 14
paste input "5066"
click at [120, 108] on div "Search" at bounding box center [128, 107] width 17 height 6
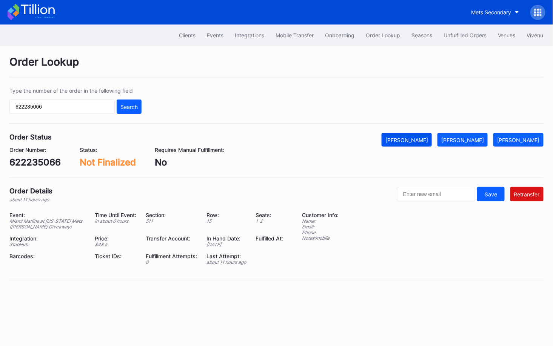
click at [428, 142] on div "[PERSON_NAME]" at bounding box center [406, 140] width 43 height 6
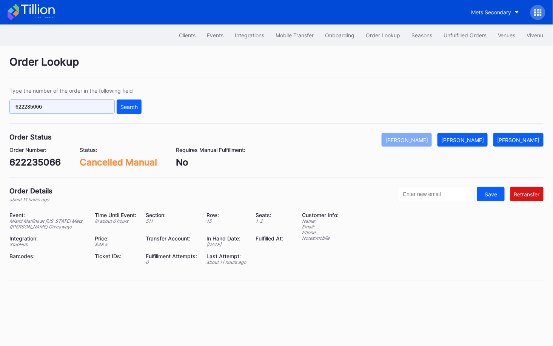
click at [104, 105] on input "622235066" at bounding box center [61, 107] width 105 height 14
paste input "40522"
click at [130, 108] on div "Search" at bounding box center [128, 107] width 17 height 6
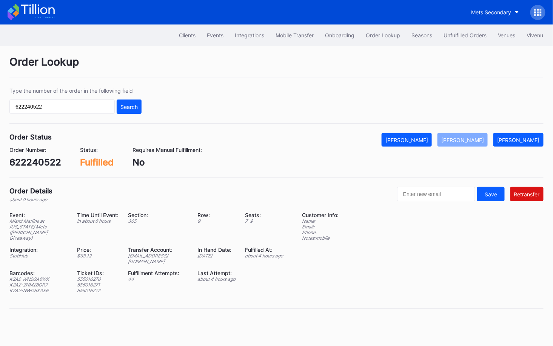
click at [166, 256] on div "ed-8162330@eventdynamic.com" at bounding box center [158, 258] width 60 height 11
copy div "ed-8162330@eventdynamic.com"
click at [28, 162] on div "622240522" at bounding box center [35, 162] width 52 height 11
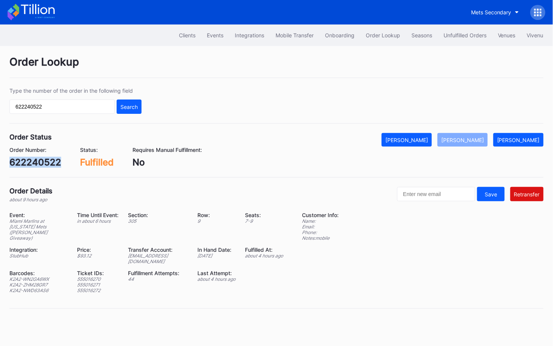
click at [28, 162] on div "622240522" at bounding box center [35, 162] width 52 height 11
copy div "622240522"
click at [107, 103] on input "622240522" at bounding box center [61, 107] width 105 height 14
paste input "1686051"
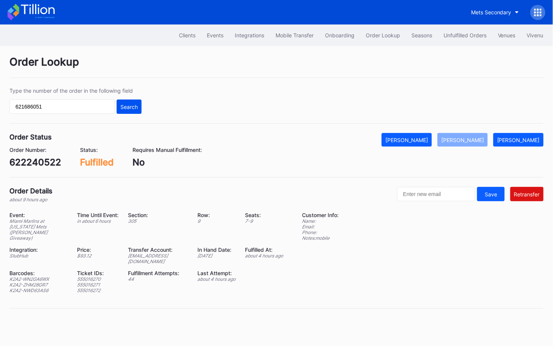
click at [132, 106] on div "Search" at bounding box center [128, 107] width 17 height 6
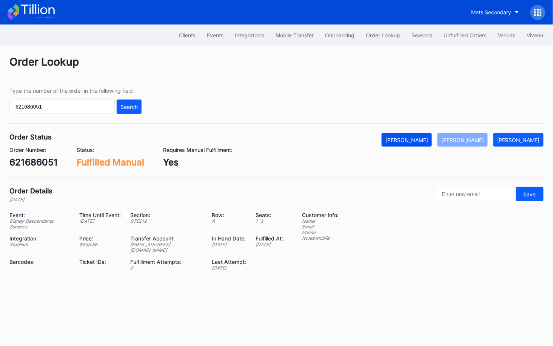
click at [428, 139] on div "[PERSON_NAME]" at bounding box center [406, 140] width 43 height 6
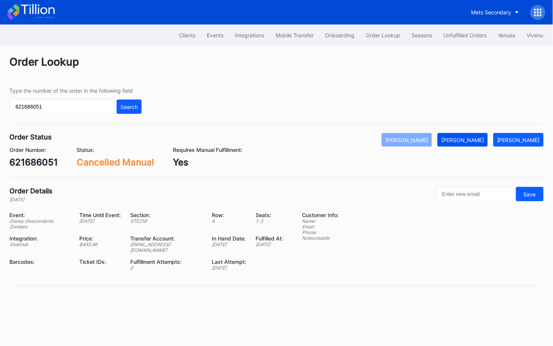
click at [468, 140] on div "Mark Fulfilled" at bounding box center [462, 140] width 43 height 6
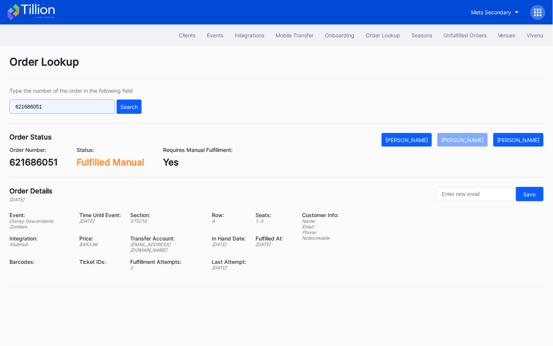
click at [97, 104] on input "621686051" at bounding box center [61, 107] width 105 height 14
paste input "2259066"
click at [134, 110] on button "Search" at bounding box center [129, 107] width 25 height 14
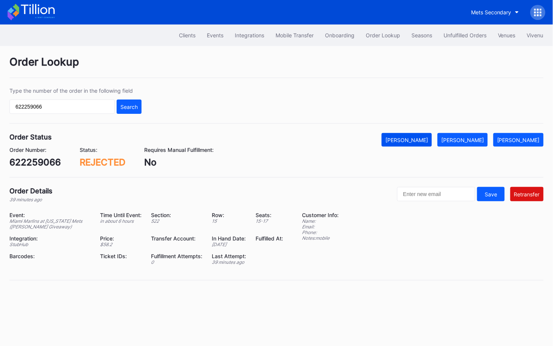
click at [428, 140] on div "Mark Cancelled" at bounding box center [406, 140] width 43 height 6
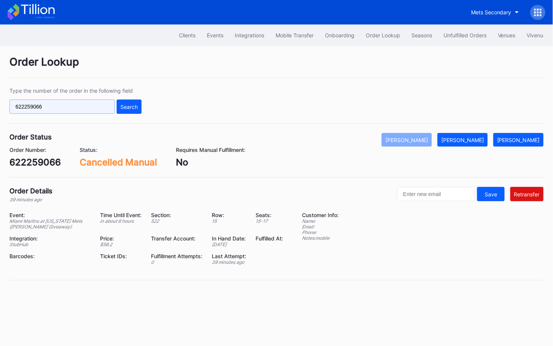
click at [103, 107] on input "622259066" at bounding box center [61, 107] width 105 height 14
paste input "49917"
type input "622249917"
click at [140, 108] on button "Search" at bounding box center [129, 107] width 25 height 14
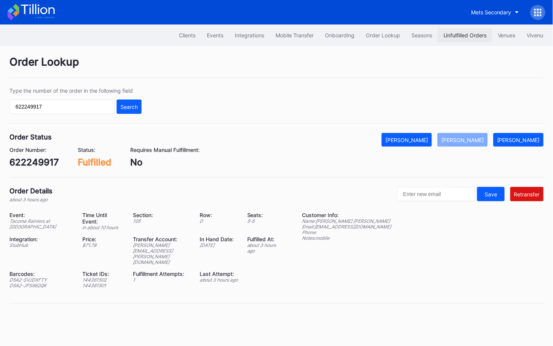
click at [459, 29] on button "Unfulfilled Orders" at bounding box center [465, 35] width 54 height 14
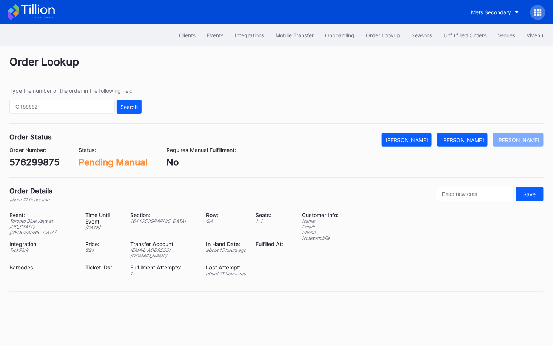
click at [36, 164] on div "576299875" at bounding box center [34, 162] width 50 height 11
copy div "576299875"
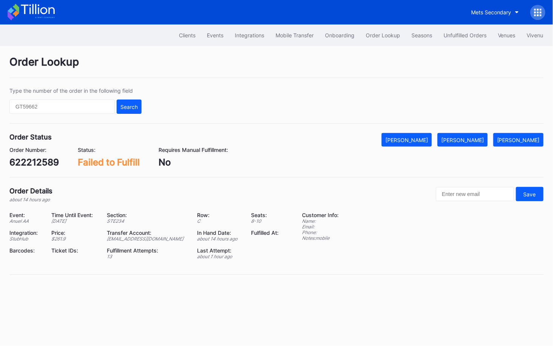
click at [47, 163] on div "622212589" at bounding box center [33, 162] width 49 height 11
copy div "622212589"
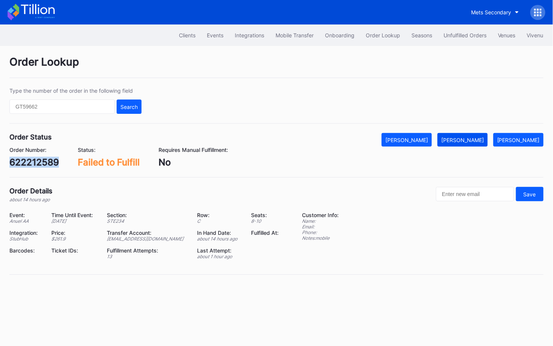
click at [470, 139] on div "[PERSON_NAME]" at bounding box center [462, 140] width 43 height 6
click at [45, 162] on div "622226670" at bounding box center [34, 162] width 51 height 11
copy div "622226670"
click at [472, 137] on div "[PERSON_NAME]" at bounding box center [462, 140] width 43 height 6
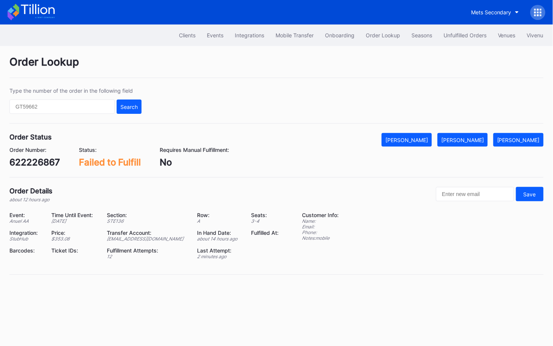
click at [43, 165] on div "622226867" at bounding box center [34, 162] width 51 height 11
copy div "622226867"
click at [474, 135] on button "Mark Fulfilled" at bounding box center [462, 140] width 50 height 14
click at [41, 164] on div "75298514" at bounding box center [31, 162] width 44 height 11
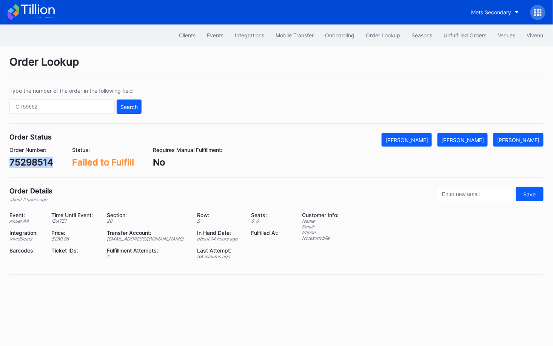
click at [41, 164] on div "75298514" at bounding box center [31, 162] width 44 height 11
copy div "75298514"
click at [482, 140] on div "[PERSON_NAME]" at bounding box center [462, 140] width 43 height 6
click at [55, 160] on div "0ry7ck6o6ol" at bounding box center [36, 162] width 54 height 11
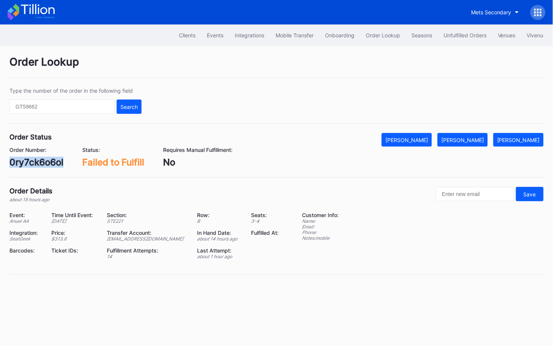
click at [55, 160] on div "0ry7ck6o6ol" at bounding box center [36, 162] width 54 height 11
copy div "0ry7ck6o6ol"
click at [484, 138] on div "[PERSON_NAME]" at bounding box center [462, 140] width 43 height 6
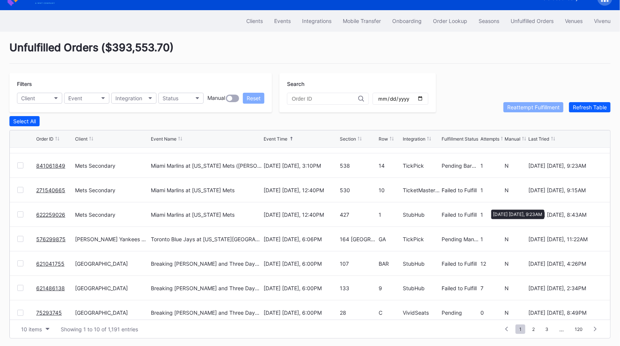
scroll to position [69, 0]
click at [21, 187] on div at bounding box center [20, 189] width 6 height 6
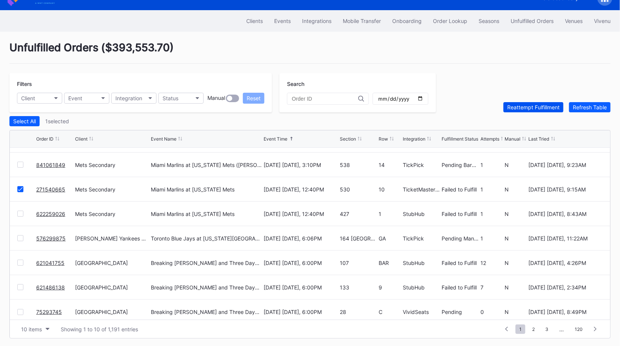
click at [532, 106] on div "Reattempt Fulfillment" at bounding box center [534, 107] width 52 height 6
click at [21, 211] on div at bounding box center [20, 214] width 6 height 6
click at [523, 109] on div "Reattempt Fulfillment" at bounding box center [534, 107] width 52 height 6
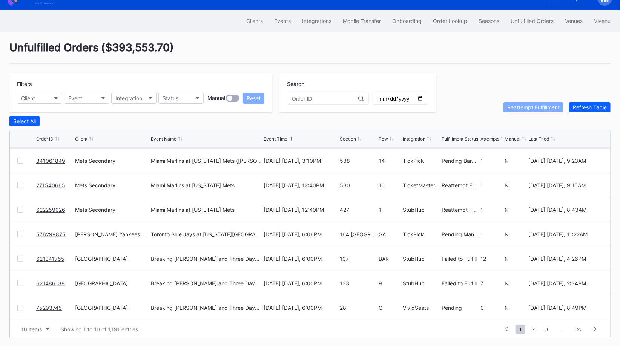
scroll to position [0, 0]
